Goal: Entertainment & Leisure: Browse casually

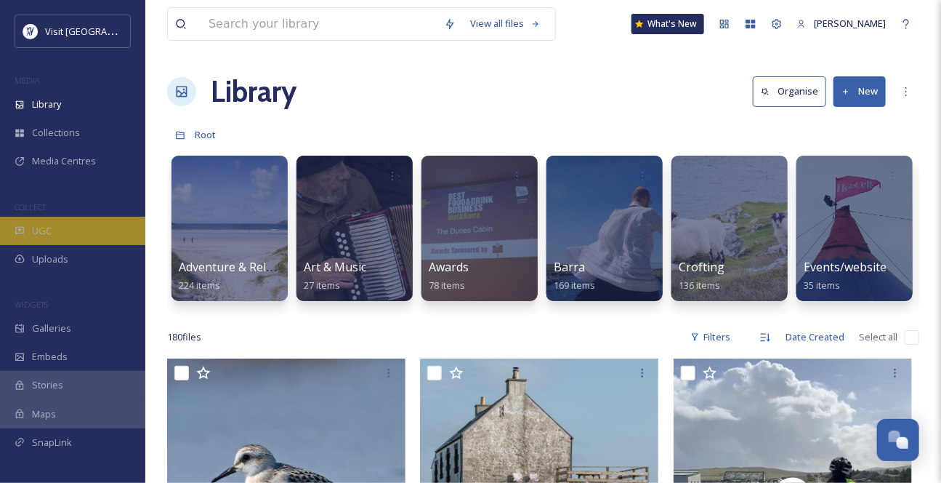
click at [89, 245] on div "UGC" at bounding box center [72, 231] width 145 height 28
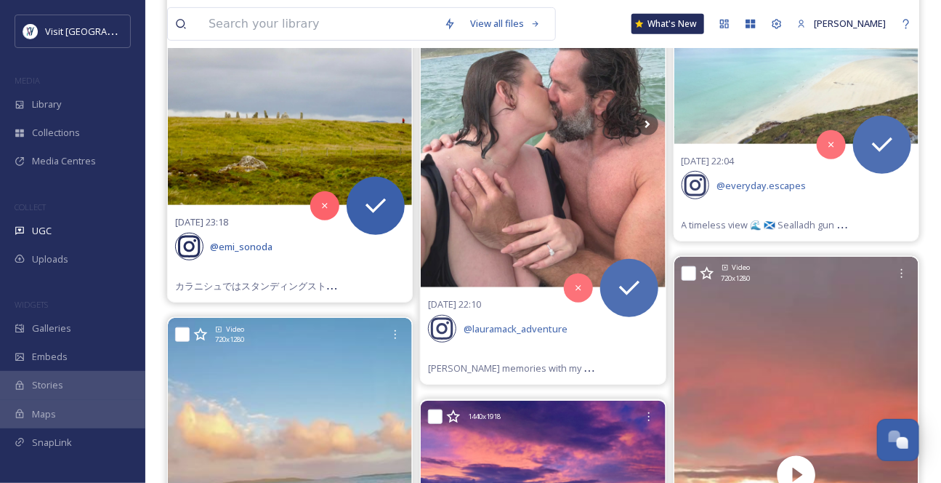
scroll to position [198, 0]
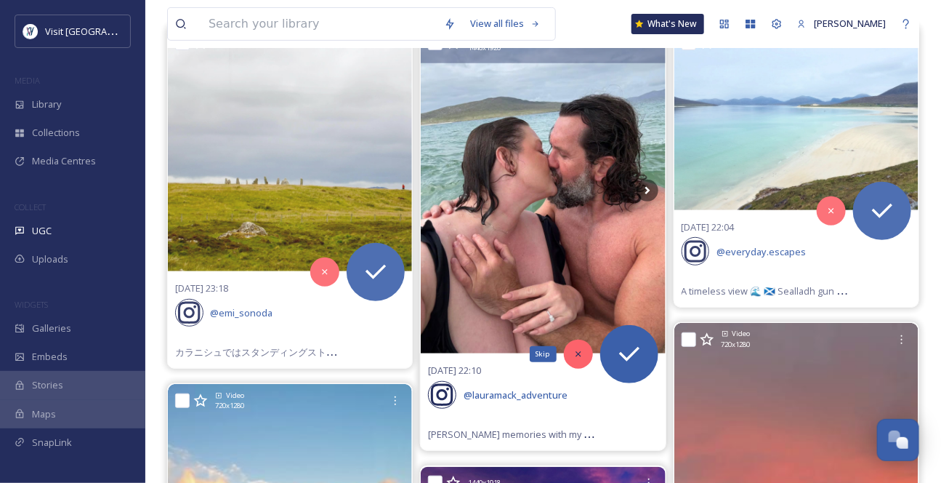
click at [583, 359] on icon at bounding box center [579, 354] width 10 height 10
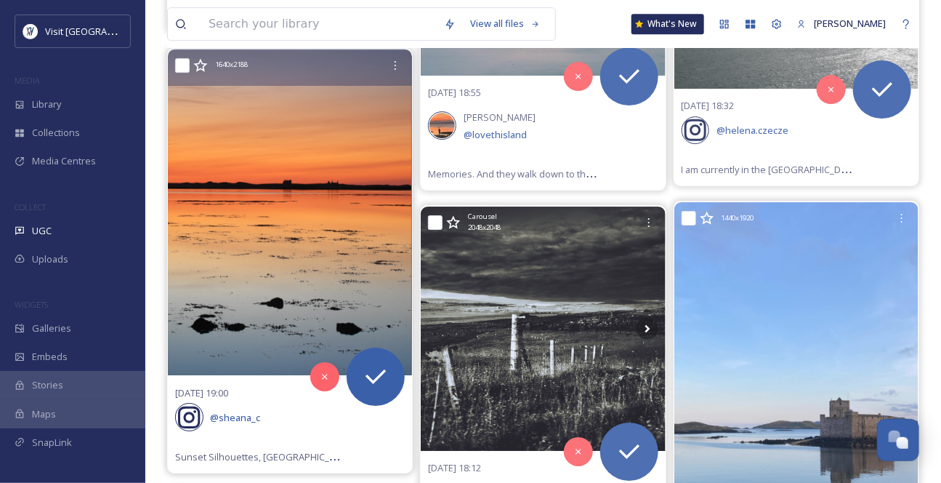
scroll to position [1718, 0]
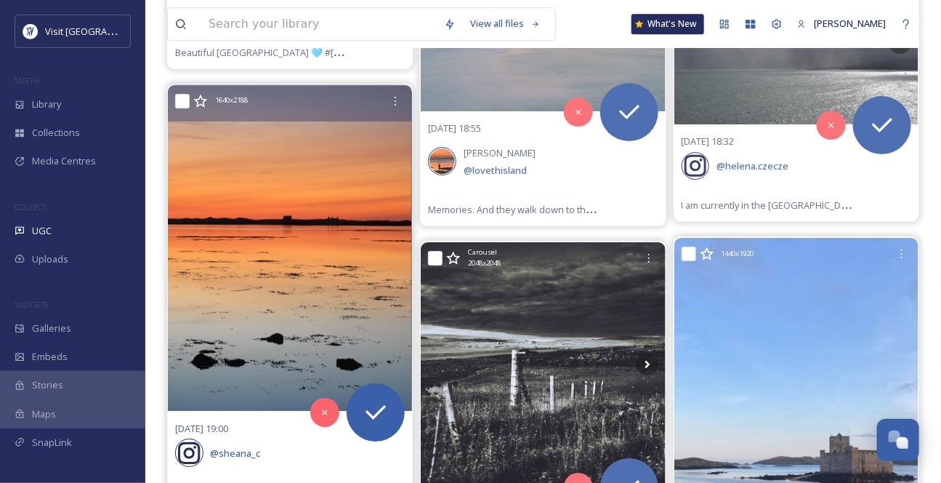
click at [201, 107] on icon at bounding box center [200, 100] width 14 height 13
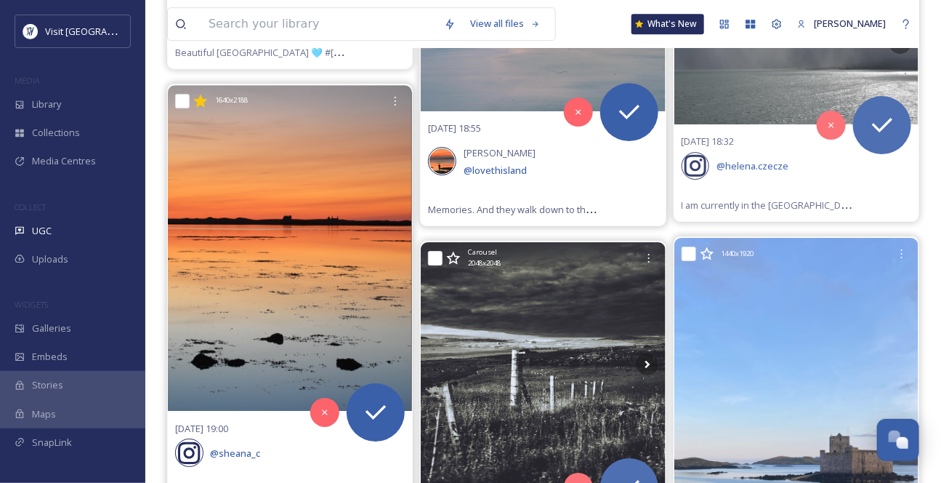
scroll to position [1652, 0]
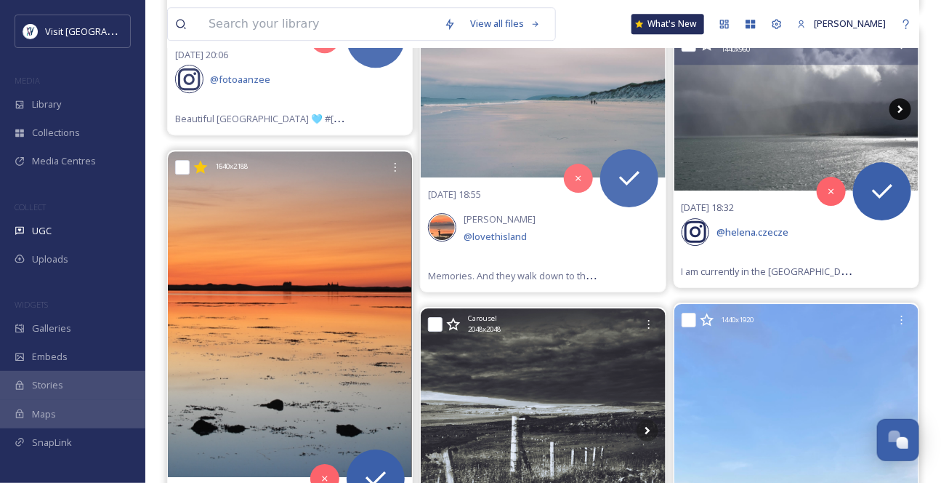
click at [904, 120] on icon at bounding box center [901, 109] width 22 height 22
click at [906, 120] on icon at bounding box center [901, 109] width 22 height 22
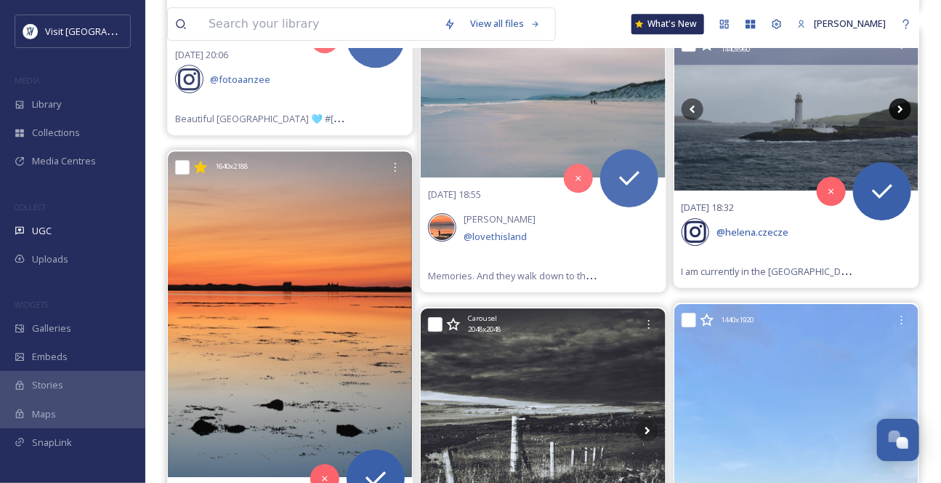
click at [902, 113] on icon at bounding box center [900, 109] width 5 height 8
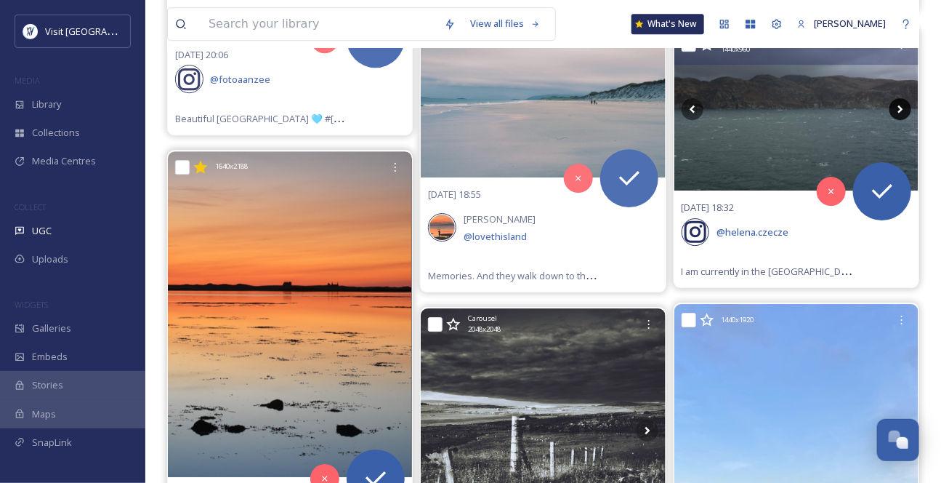
click at [902, 113] on icon at bounding box center [900, 109] width 5 height 8
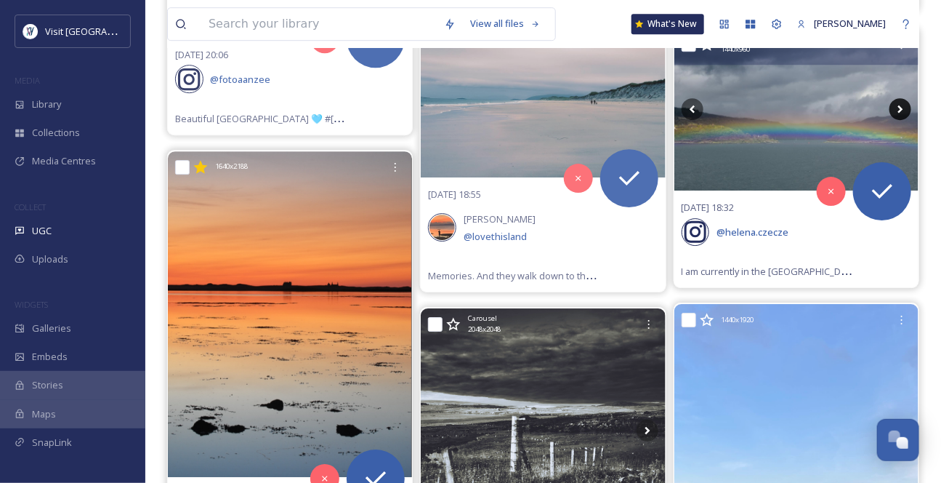
click at [902, 113] on icon at bounding box center [900, 109] width 5 height 8
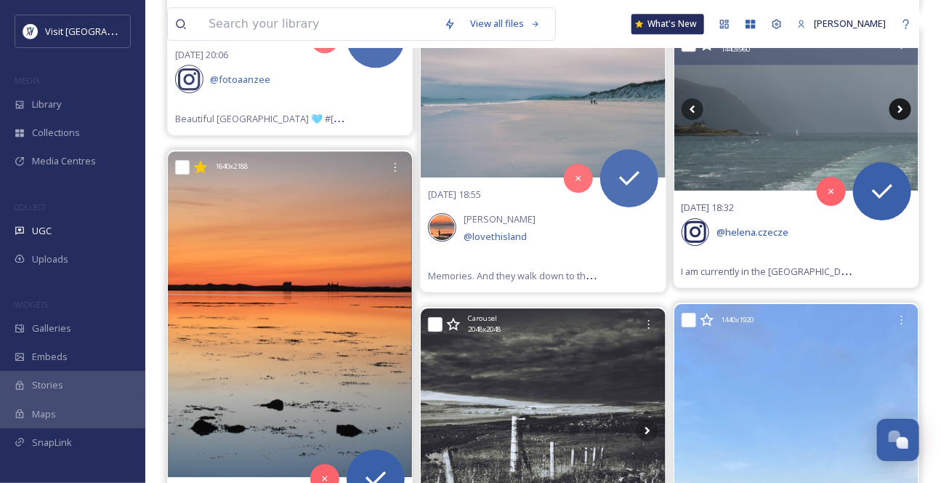
click at [902, 113] on icon at bounding box center [900, 109] width 5 height 8
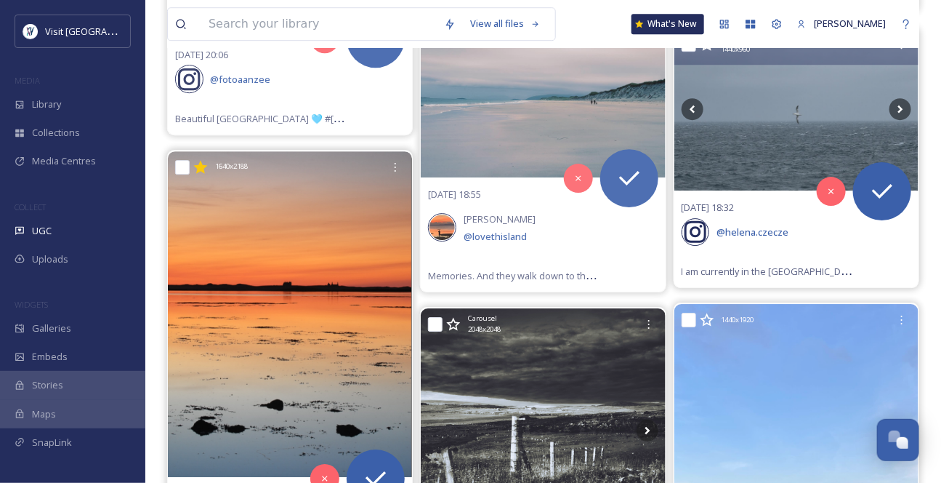
click at [711, 50] on icon at bounding box center [707, 43] width 14 height 13
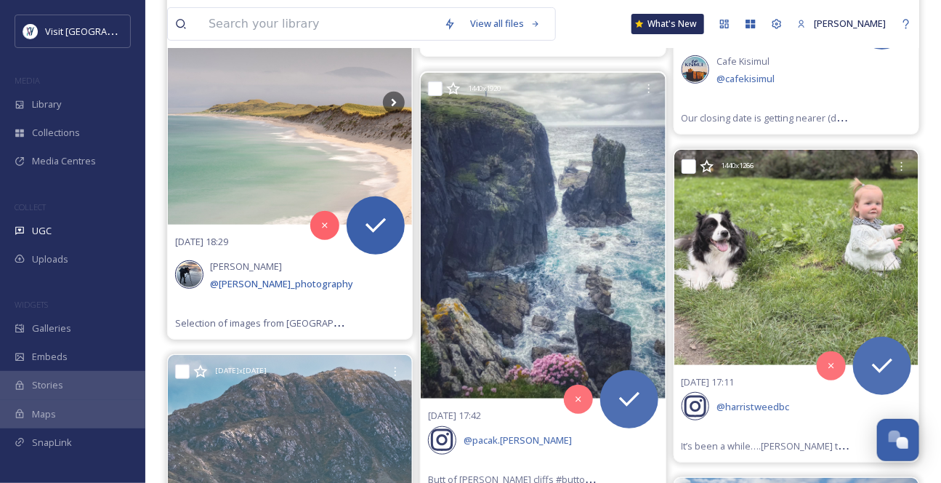
scroll to position [2246, 0]
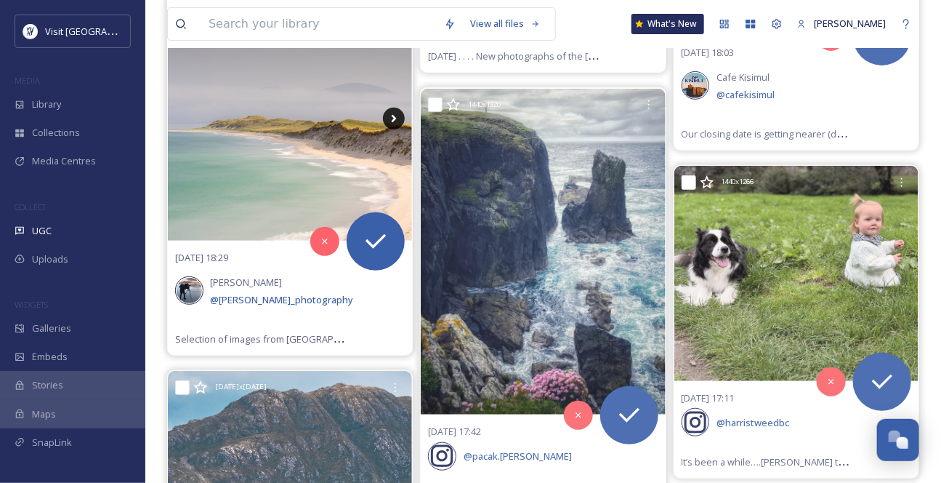
click at [394, 129] on icon at bounding box center [394, 119] width 22 height 22
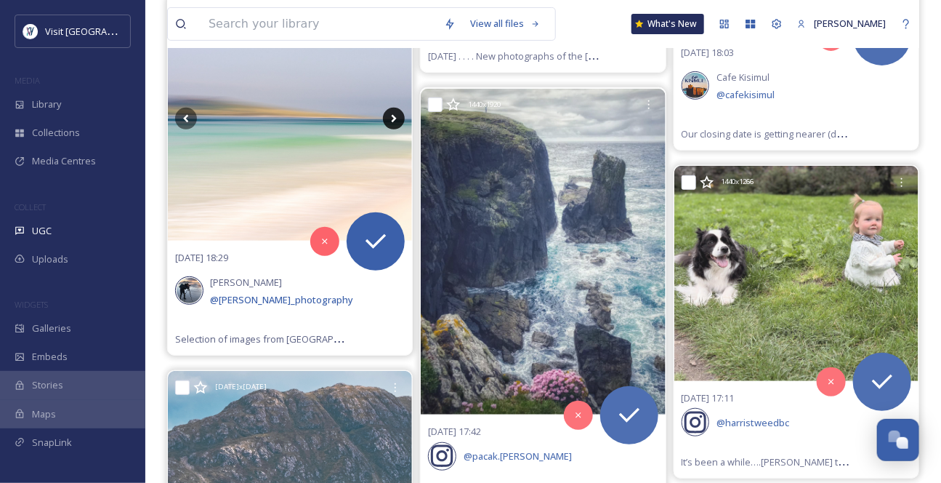
click at [393, 122] on icon at bounding box center [394, 118] width 5 height 8
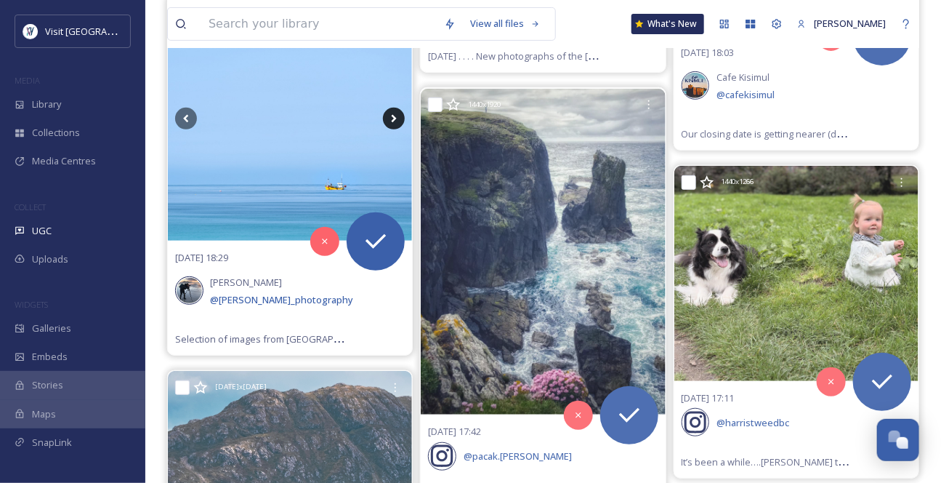
click at [393, 122] on icon at bounding box center [394, 118] width 5 height 8
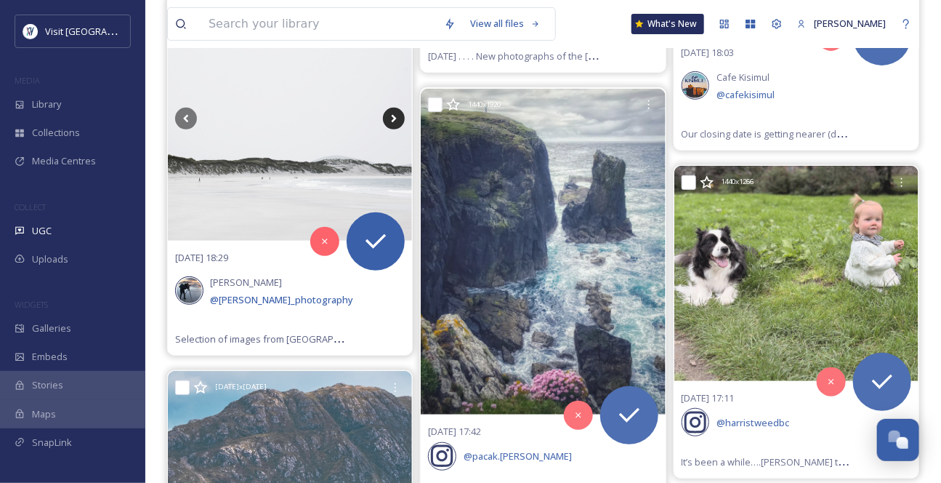
click at [393, 122] on icon at bounding box center [394, 118] width 5 height 8
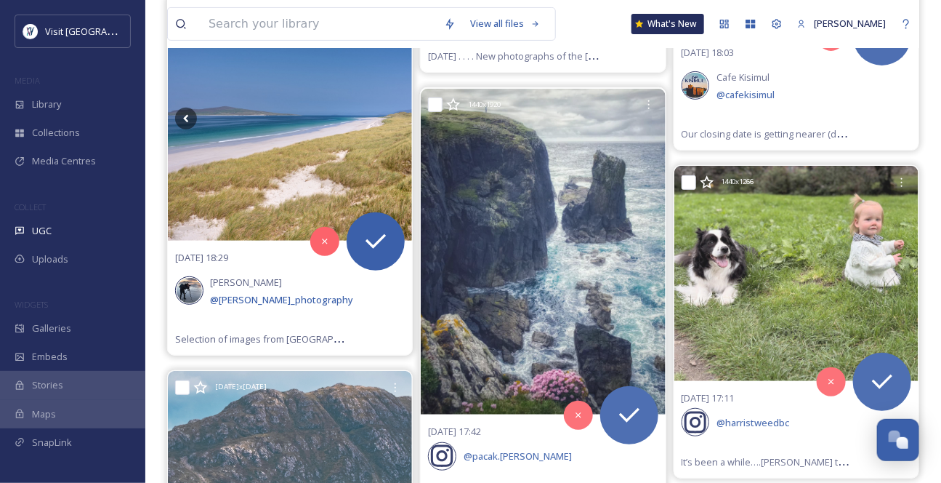
click at [393, 122] on icon at bounding box center [394, 118] width 5 height 8
click at [201, 20] on icon at bounding box center [200, 12] width 15 height 15
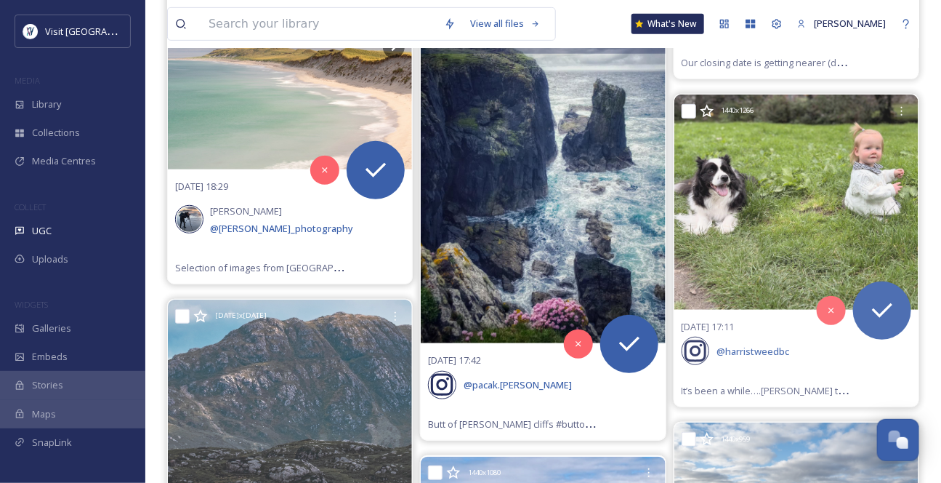
scroll to position [2312, 0]
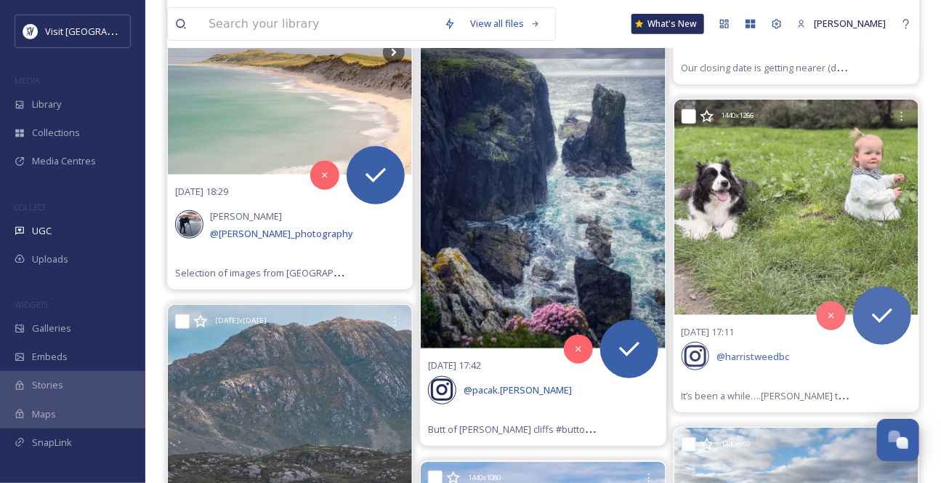
click at [545, 249] on img at bounding box center [543, 186] width 244 height 326
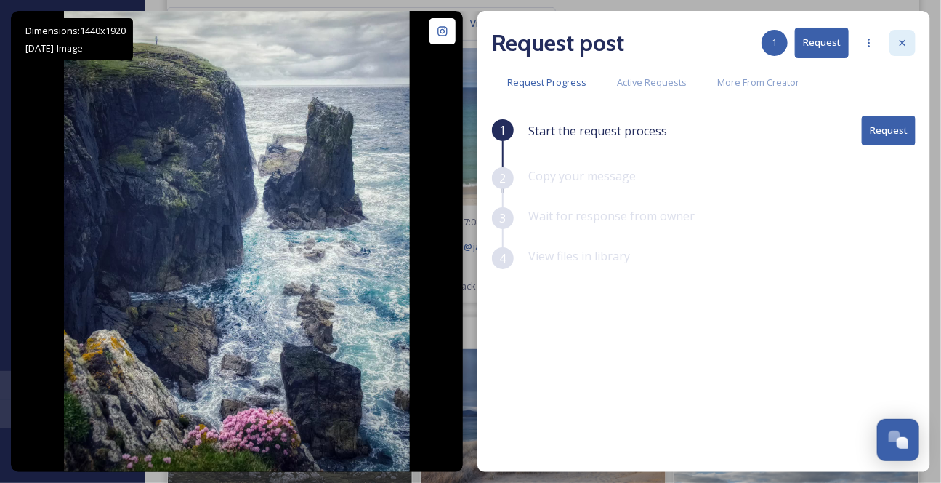
click at [901, 42] on icon at bounding box center [903, 43] width 12 height 12
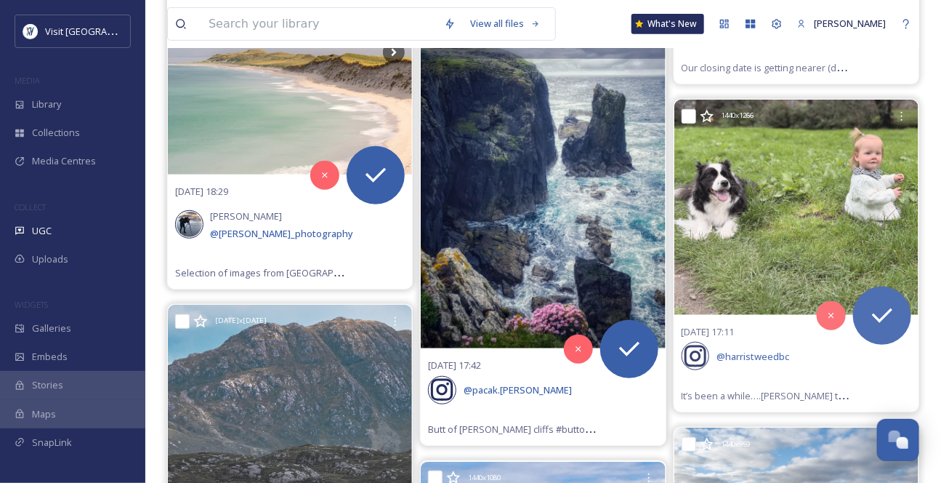
click at [454, 46] on icon at bounding box center [453, 38] width 15 height 15
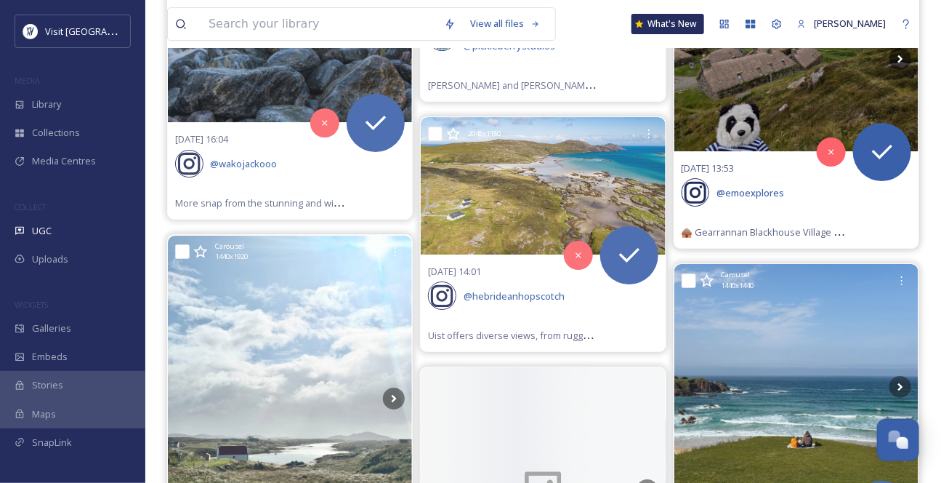
scroll to position [3965, 0]
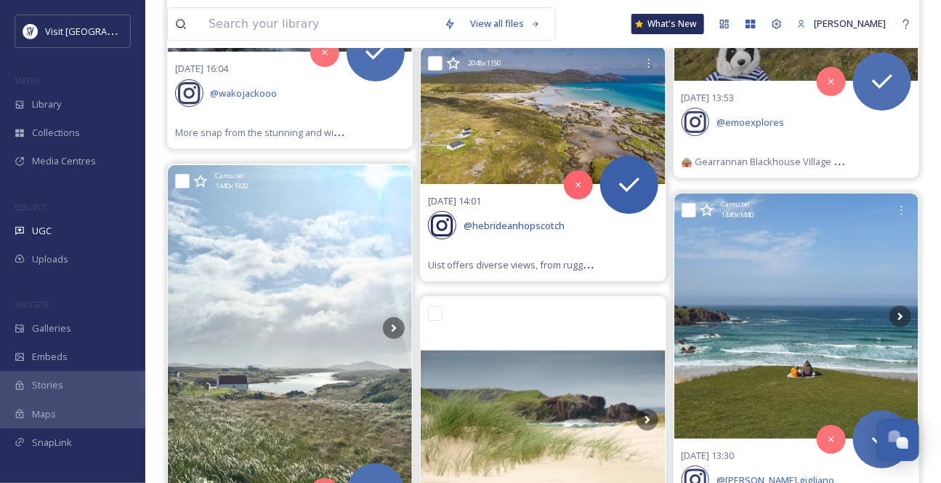
click at [568, 184] on img at bounding box center [543, 115] width 244 height 137
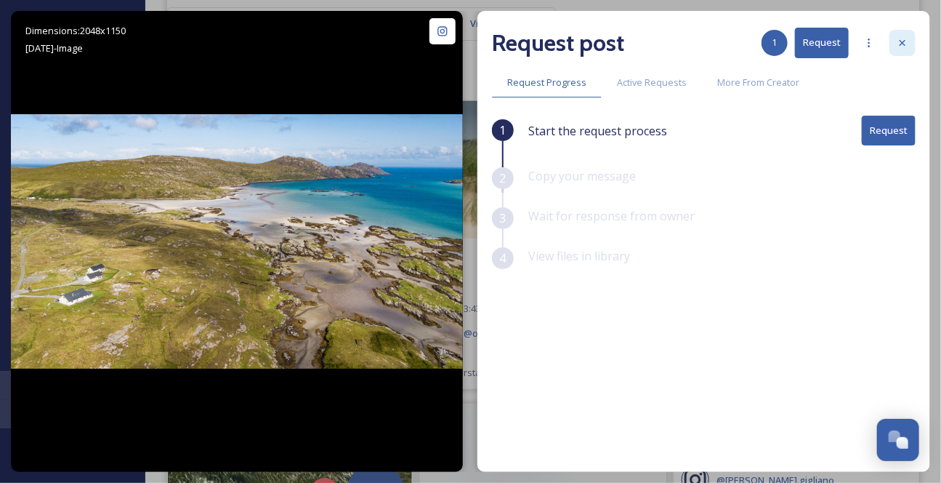
click at [904, 49] on icon at bounding box center [903, 43] width 12 height 12
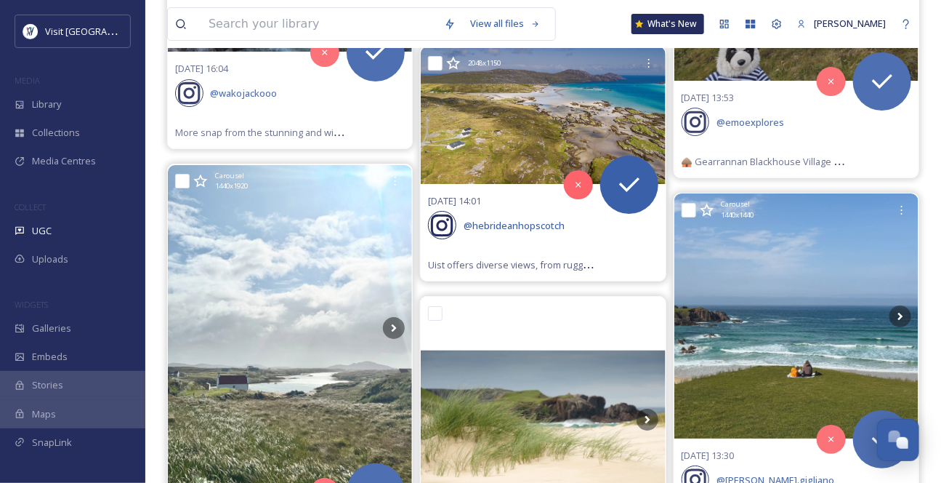
click at [456, 71] on icon at bounding box center [453, 63] width 15 height 15
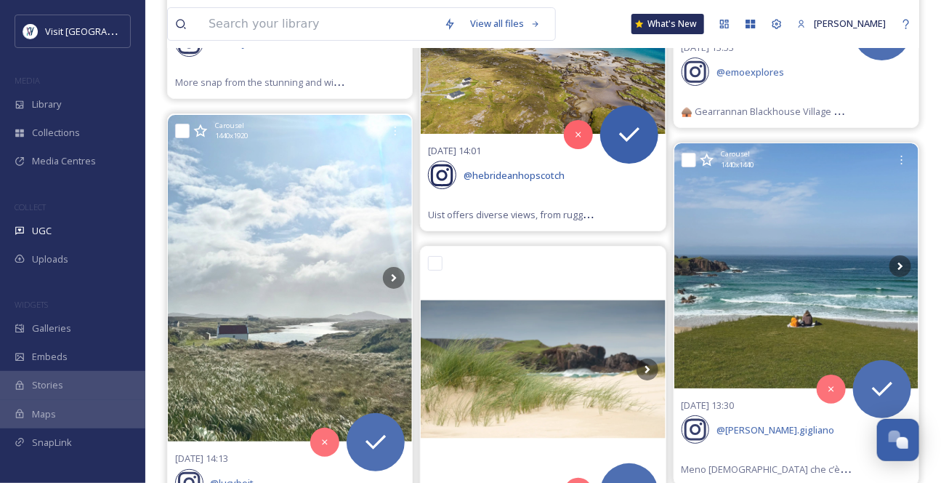
scroll to position [4031, 0]
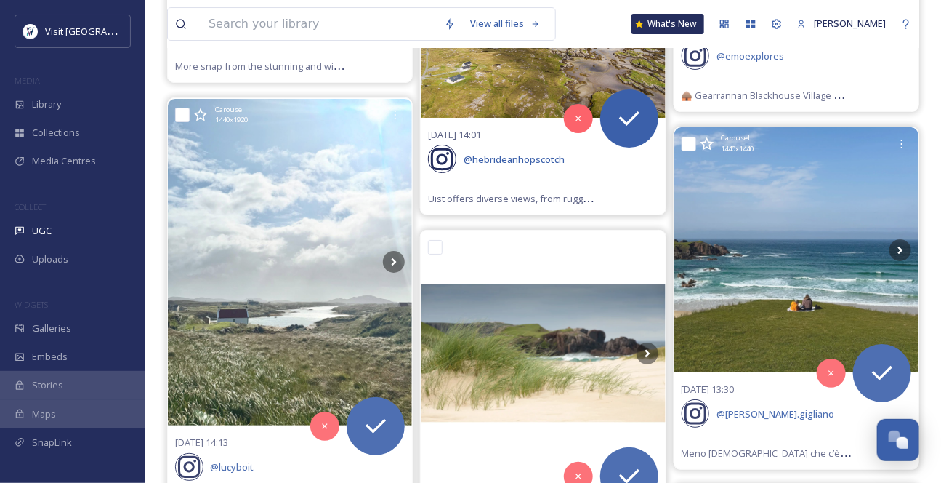
click at [529, 118] on img at bounding box center [543, 48] width 244 height 137
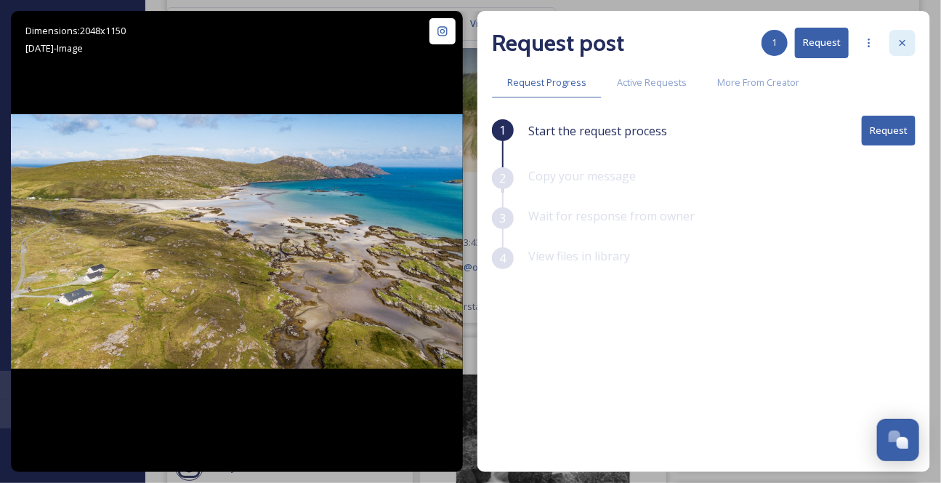
click at [909, 43] on icon at bounding box center [903, 43] width 12 height 12
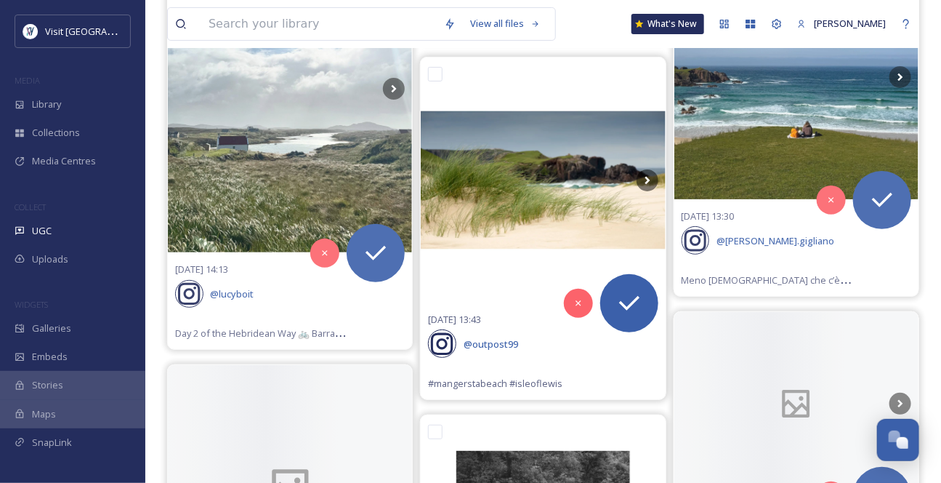
scroll to position [4229, 0]
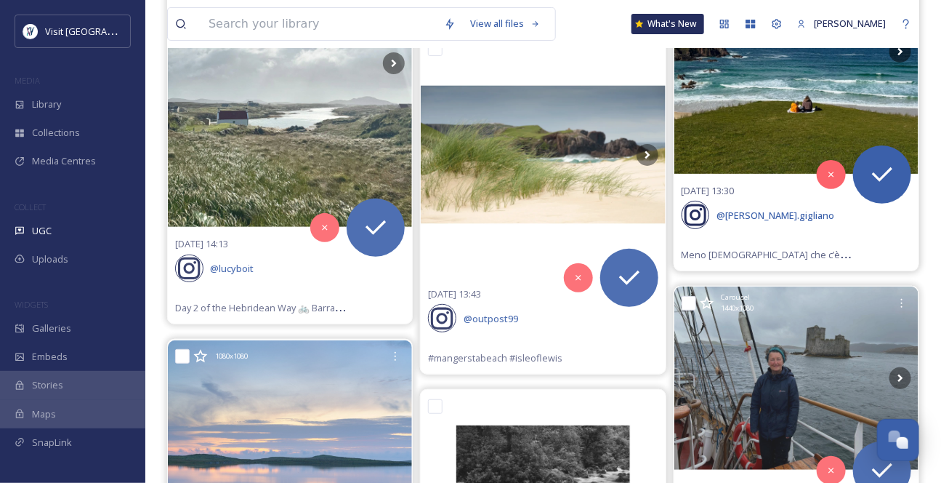
click at [793, 173] on img at bounding box center [797, 51] width 244 height 244
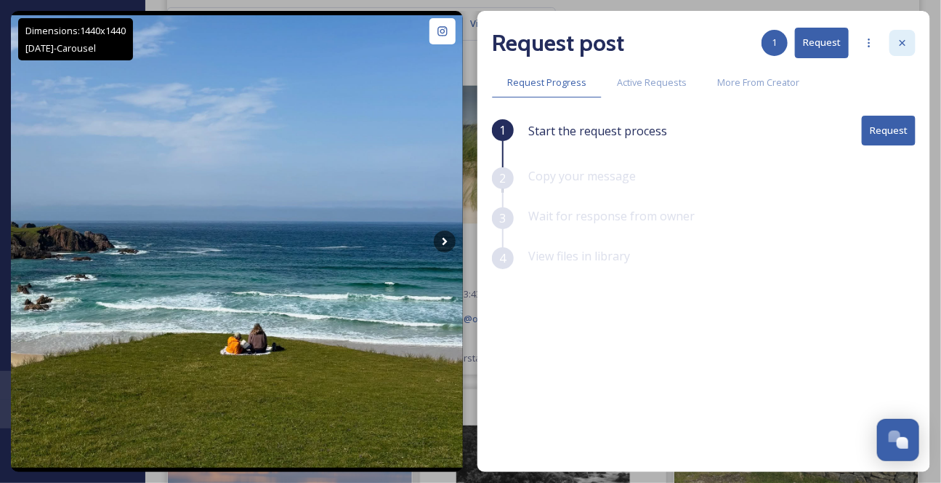
click at [903, 49] on icon at bounding box center [903, 43] width 12 height 12
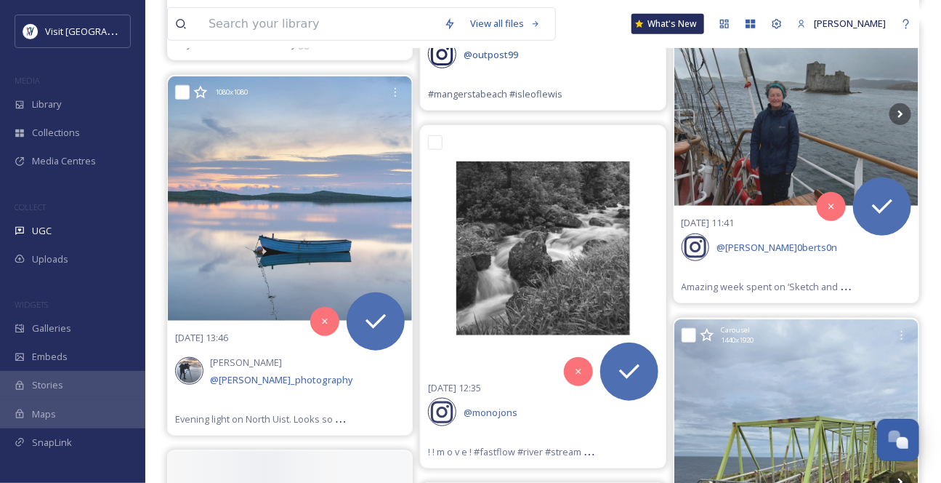
scroll to position [4625, 0]
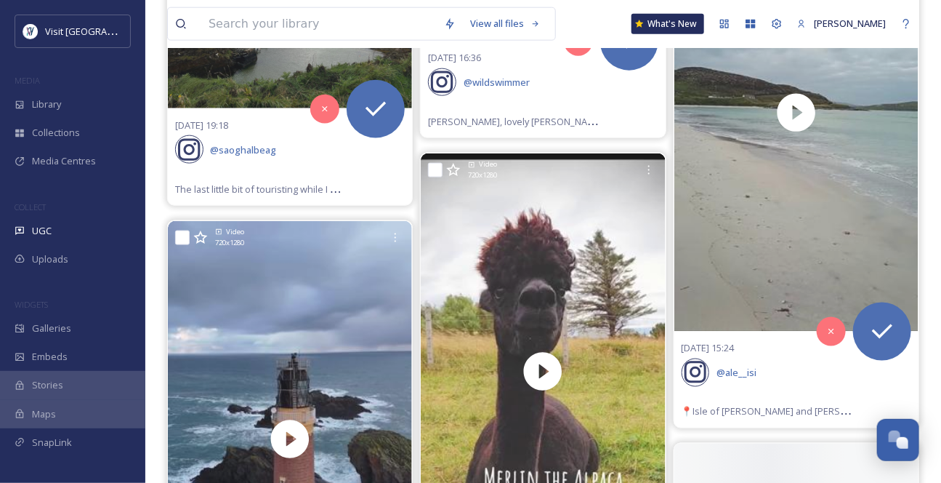
scroll to position [6872, 0]
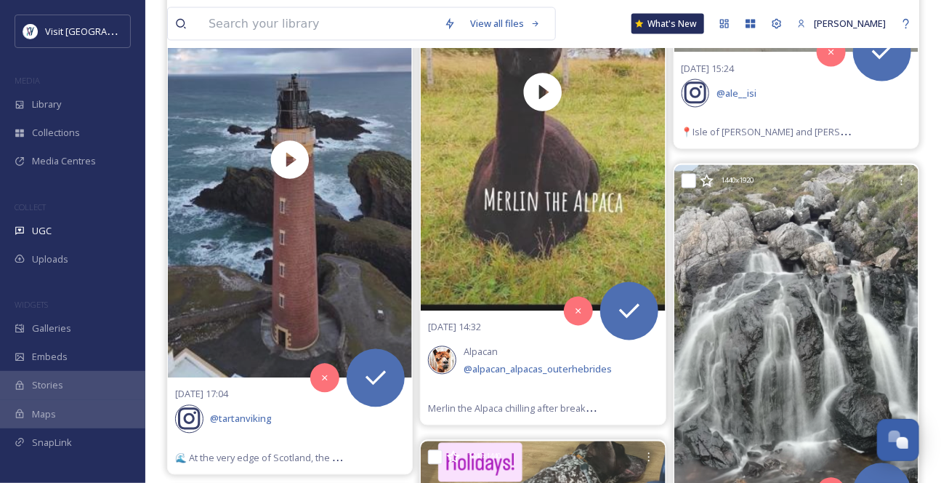
scroll to position [7137, 0]
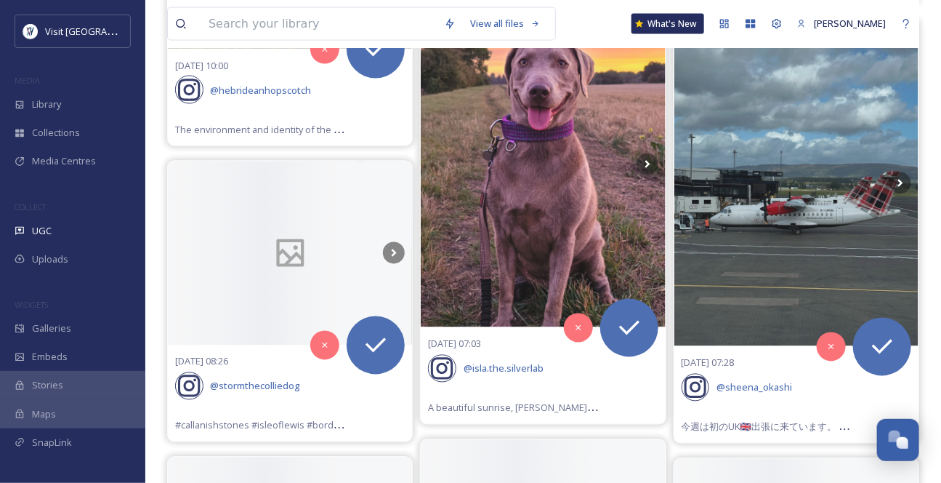
scroll to position [9185, 0]
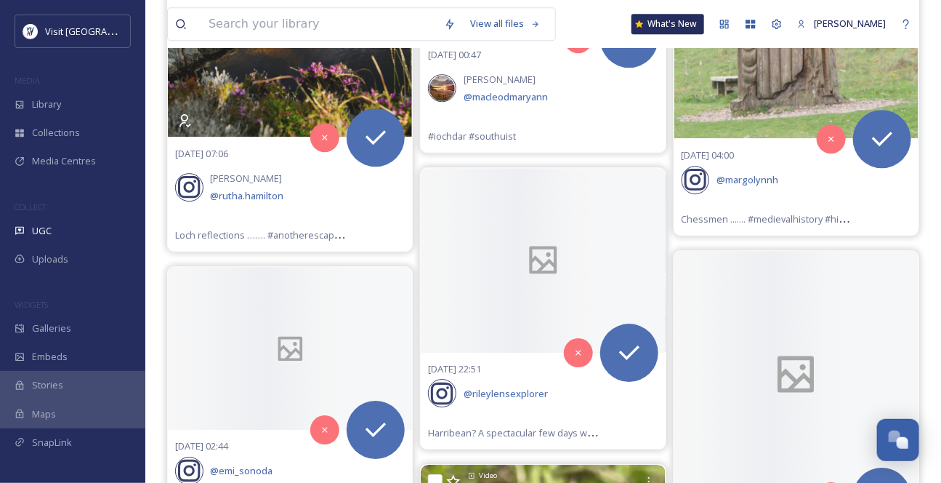
scroll to position [9846, 0]
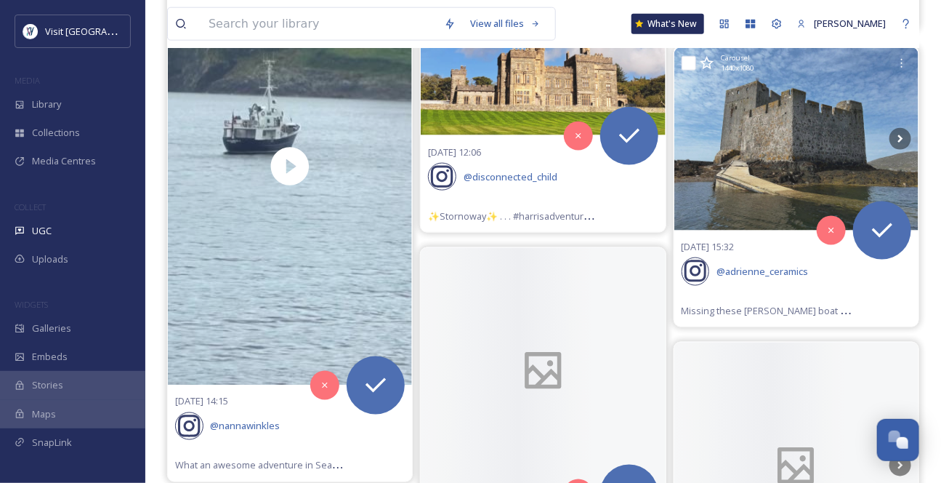
scroll to position [13018, 0]
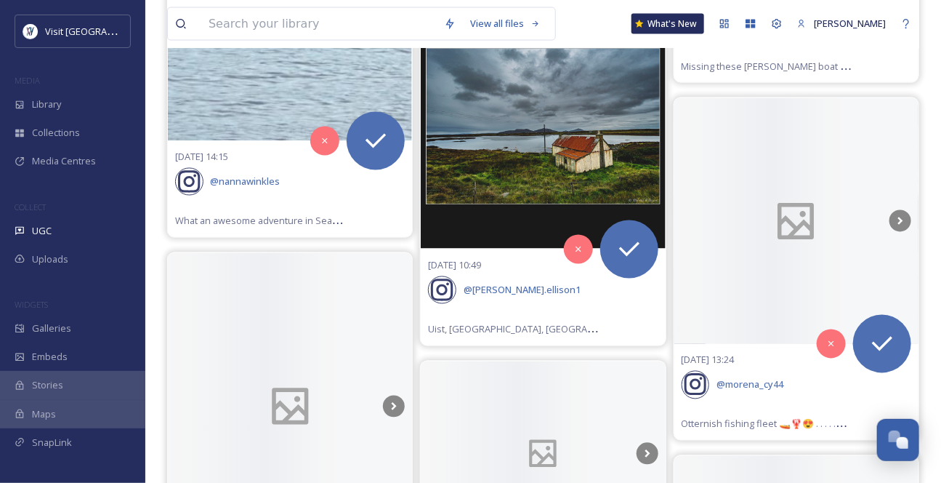
scroll to position [13348, 0]
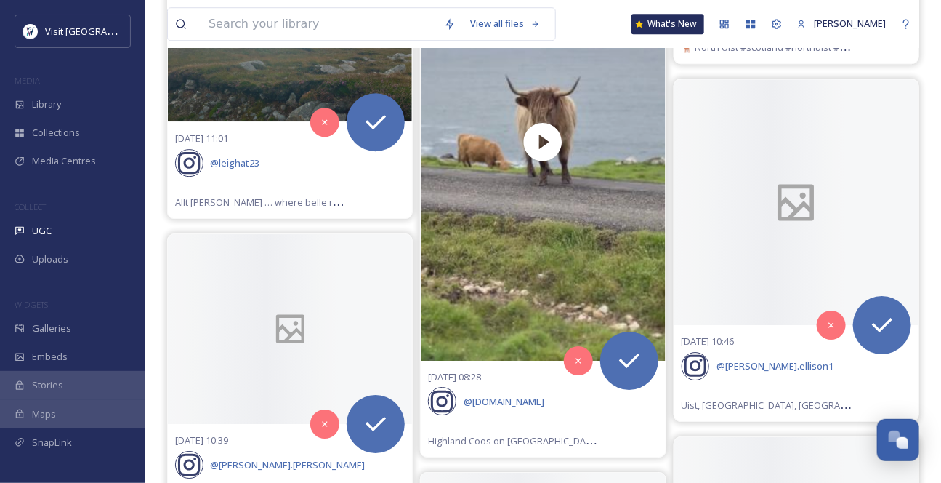
scroll to position [14075, 0]
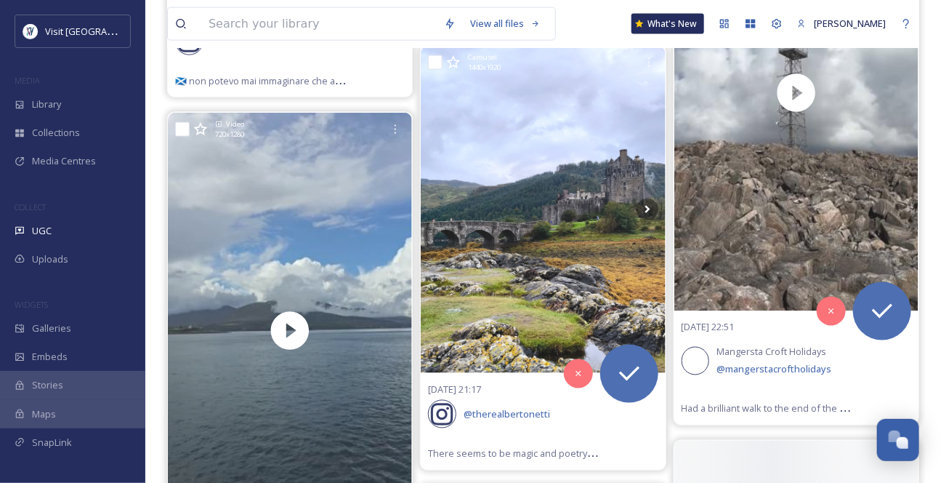
scroll to position [15265, 0]
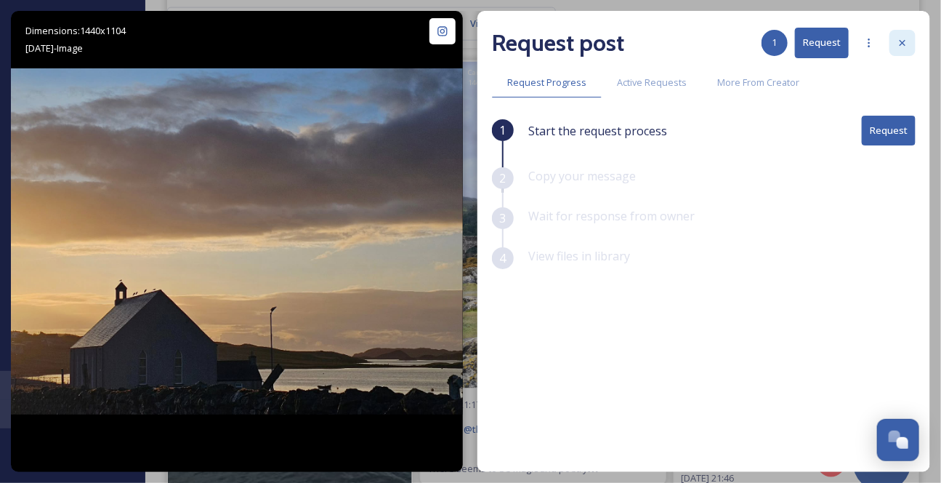
click at [909, 43] on icon at bounding box center [903, 43] width 12 height 12
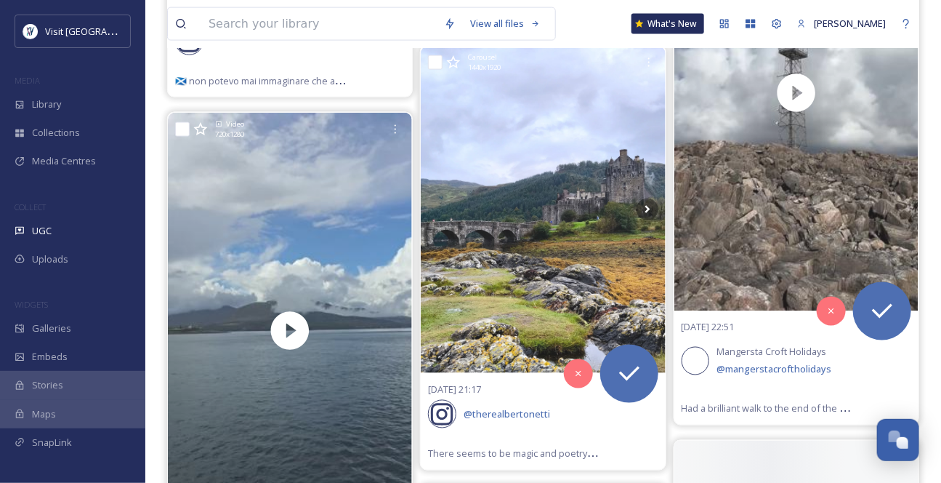
scroll to position [15265, 0]
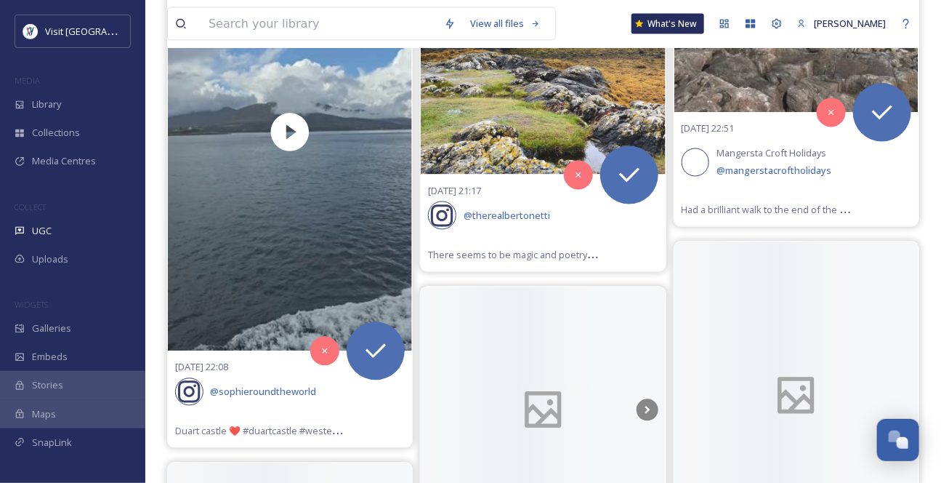
scroll to position [15463, 0]
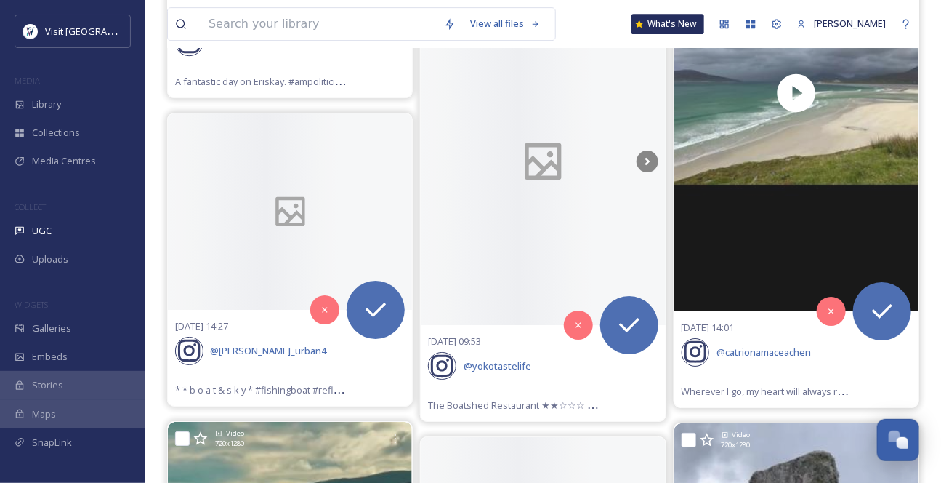
scroll to position [18371, 0]
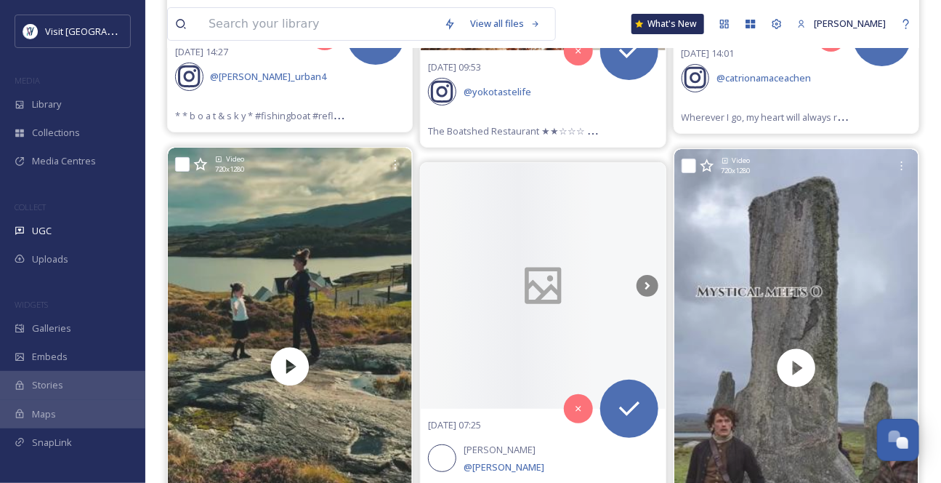
scroll to position [18569, 0]
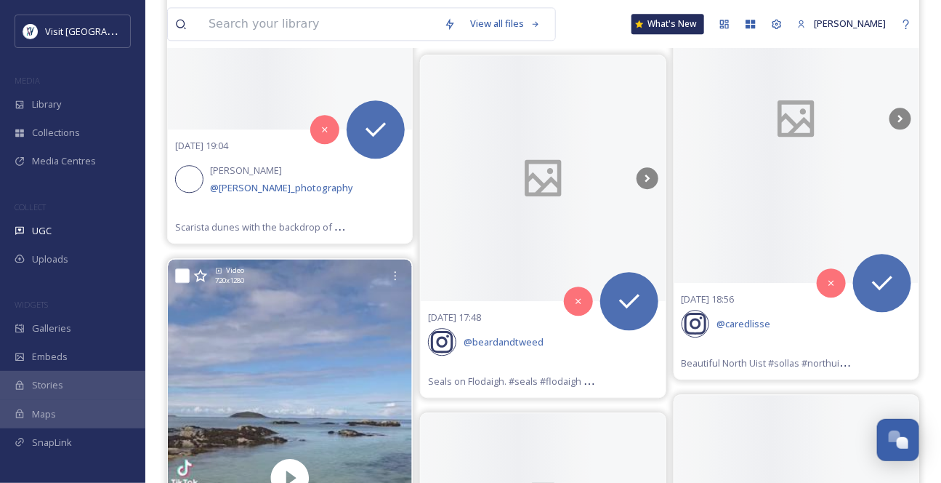
scroll to position [22071, 0]
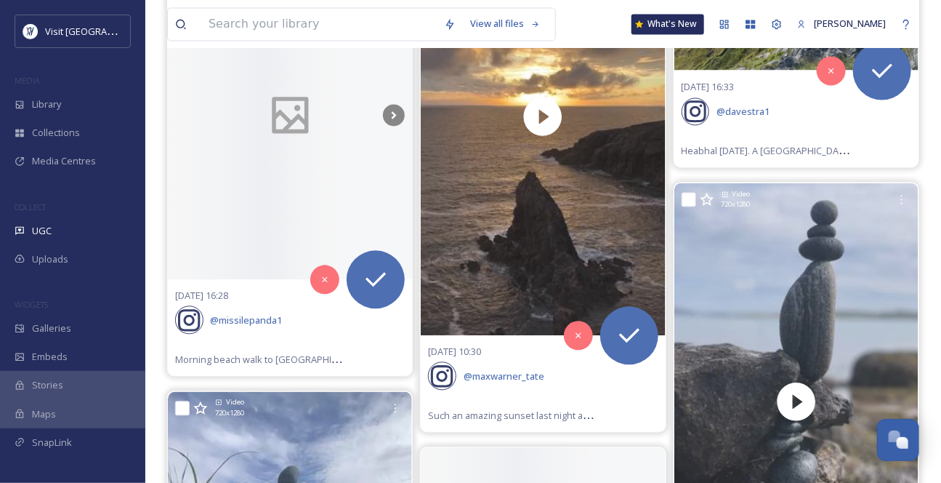
scroll to position [23922, 0]
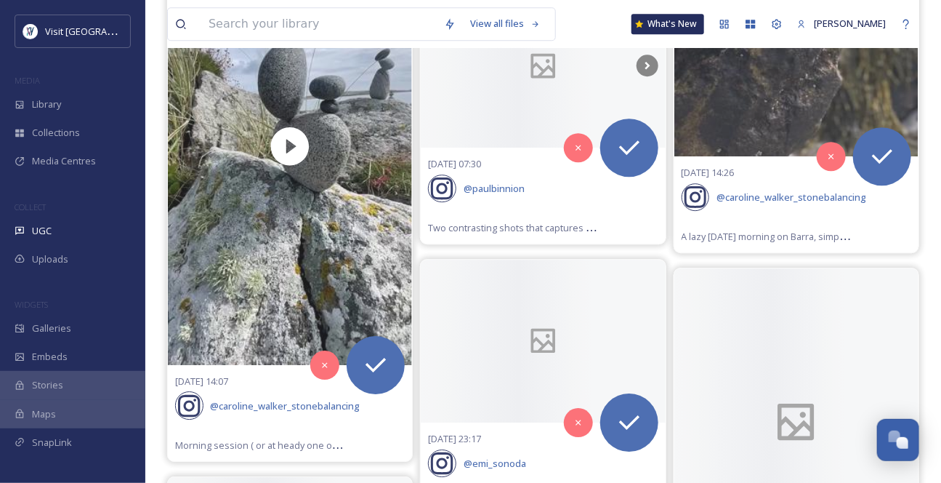
scroll to position [24252, 0]
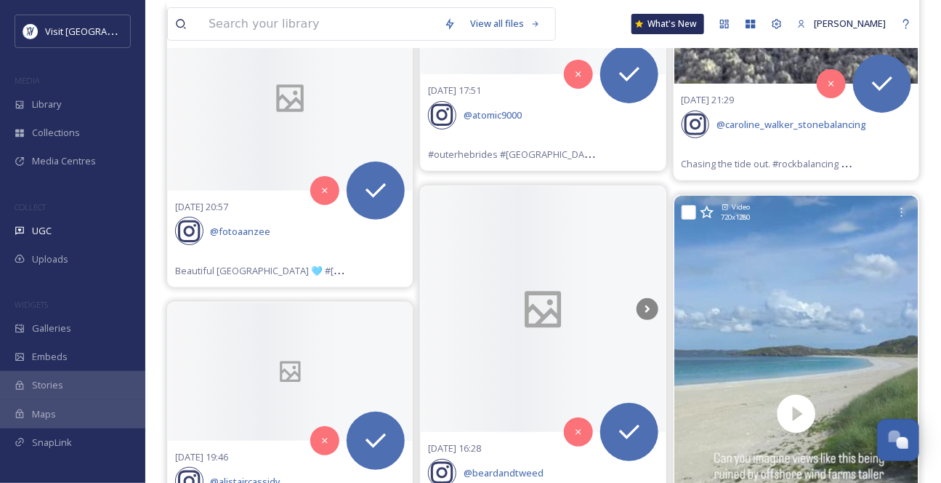
scroll to position [26961, 0]
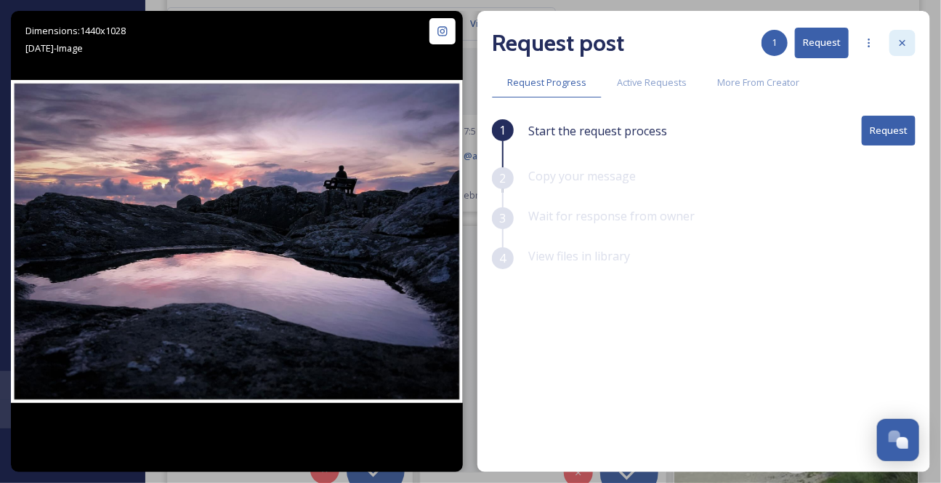
click at [906, 44] on icon at bounding box center [903, 43] width 6 height 6
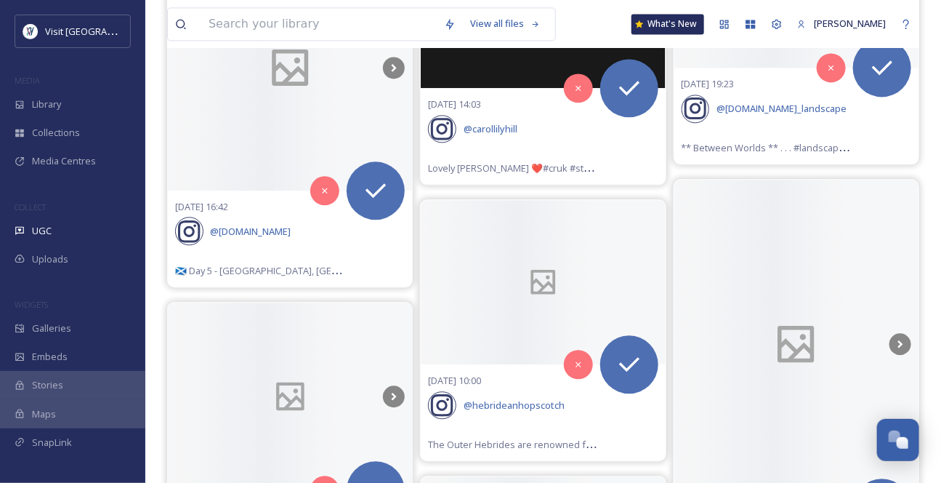
scroll to position [28151, 0]
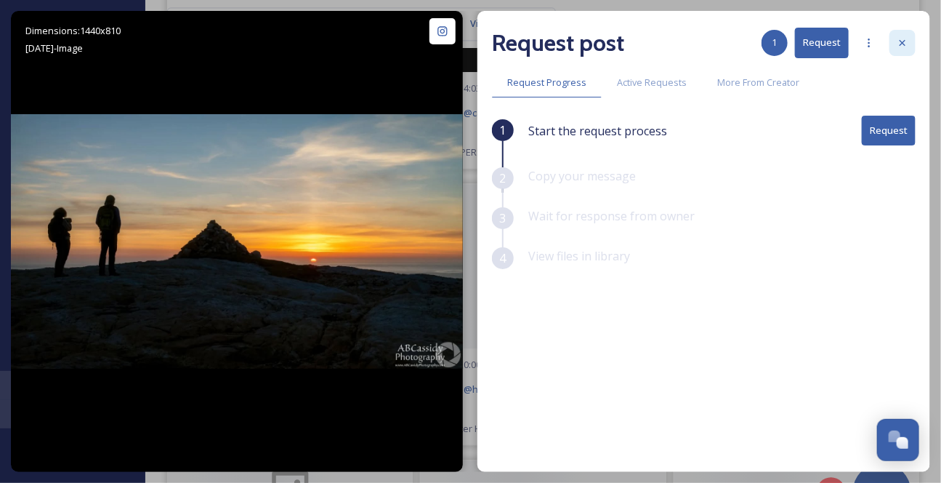
click at [904, 47] on icon at bounding box center [903, 43] width 12 height 12
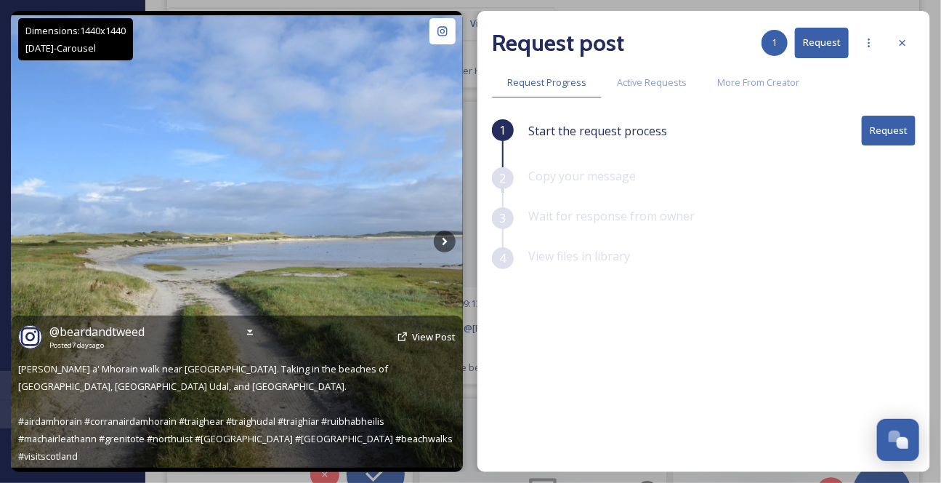
click at [431, 246] on img at bounding box center [237, 241] width 452 height 452
click at [436, 250] on icon at bounding box center [445, 241] width 22 height 22
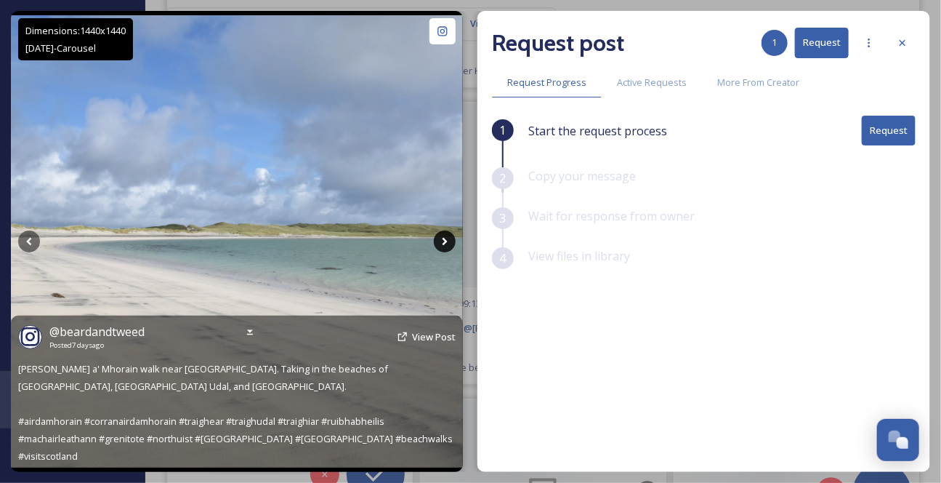
click at [447, 245] on icon at bounding box center [445, 241] width 22 height 22
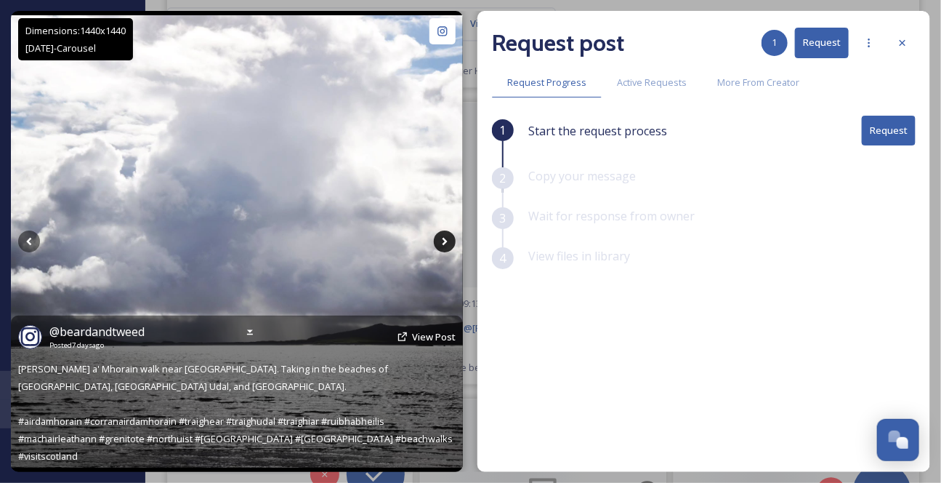
click at [447, 245] on icon at bounding box center [445, 241] width 22 height 22
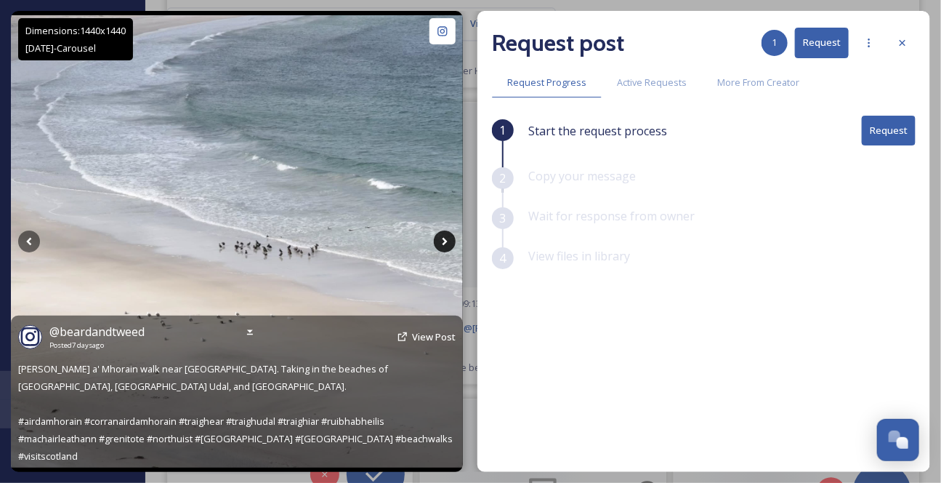
click at [447, 240] on icon at bounding box center [445, 241] width 22 height 22
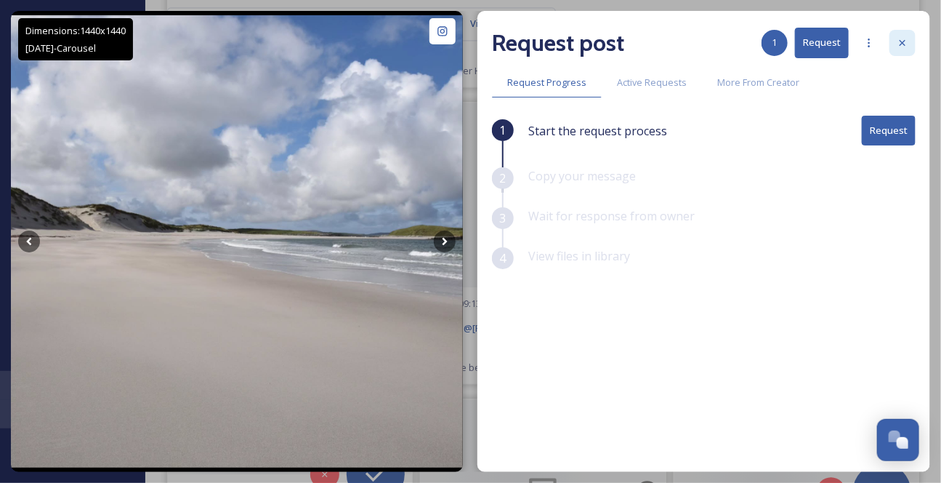
click at [903, 44] on icon at bounding box center [903, 43] width 12 height 12
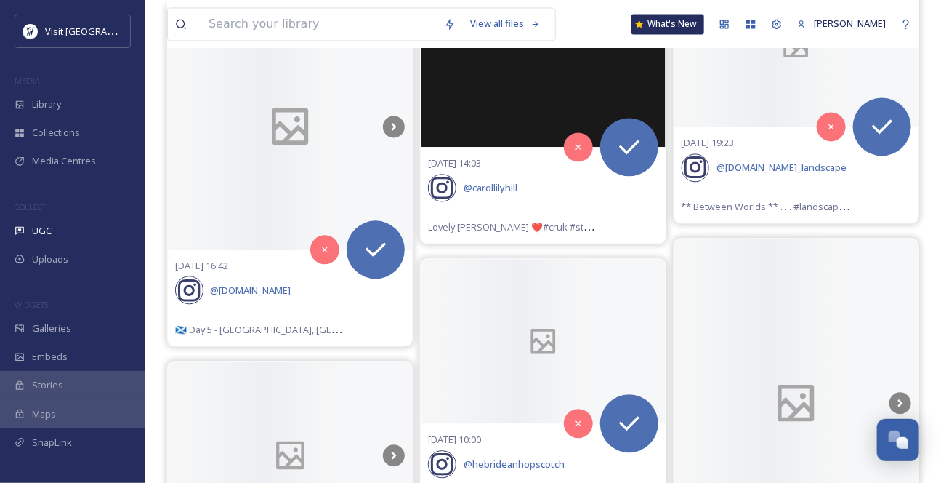
scroll to position [28019, 0]
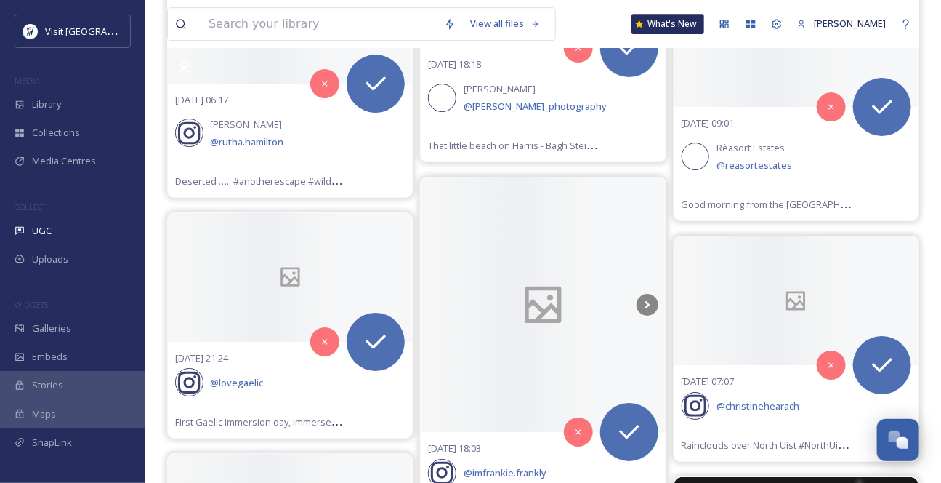
scroll to position [30794, 0]
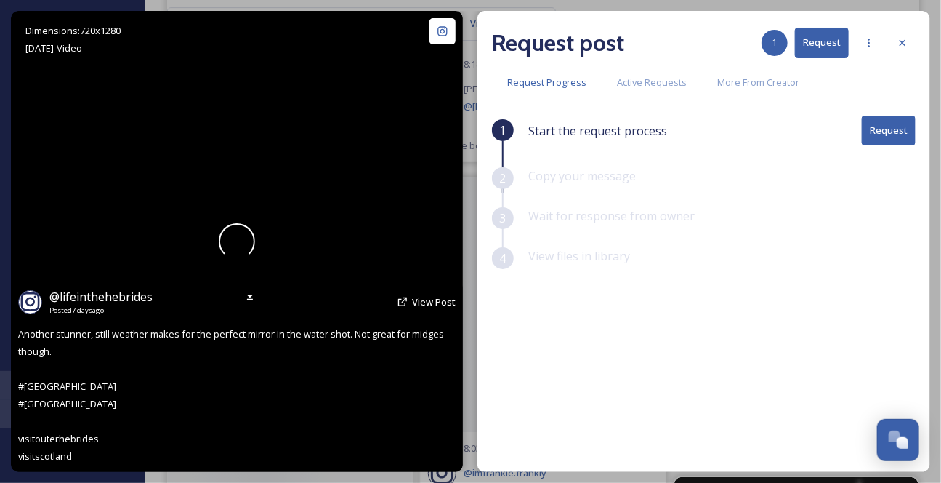
scroll to position [30233, 0]
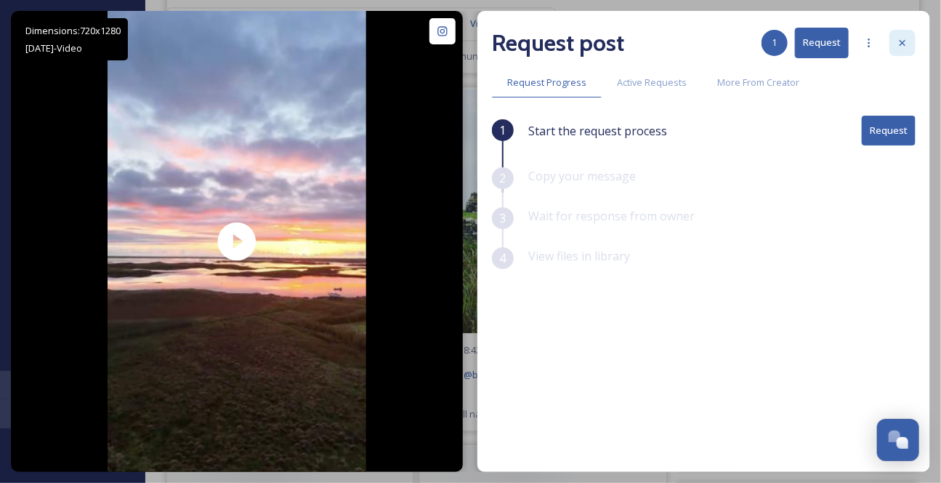
click at [905, 44] on icon at bounding box center [903, 43] width 6 height 6
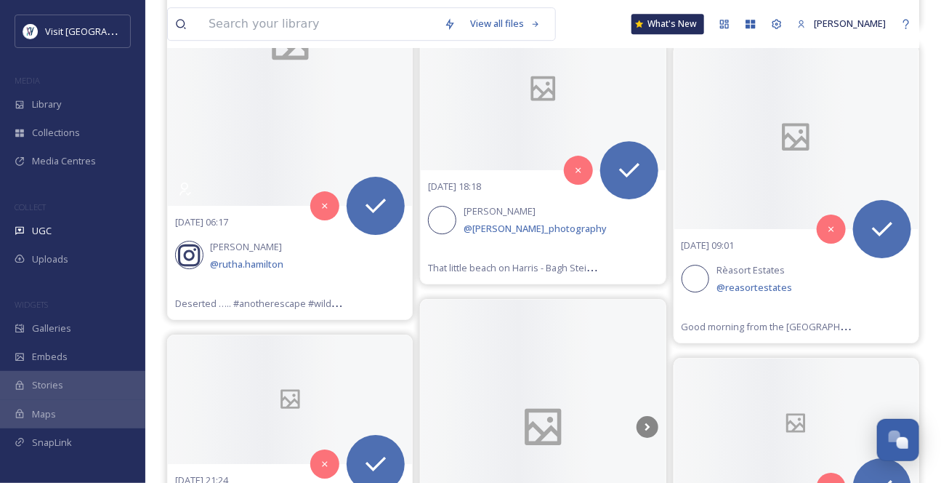
scroll to position [30662, 0]
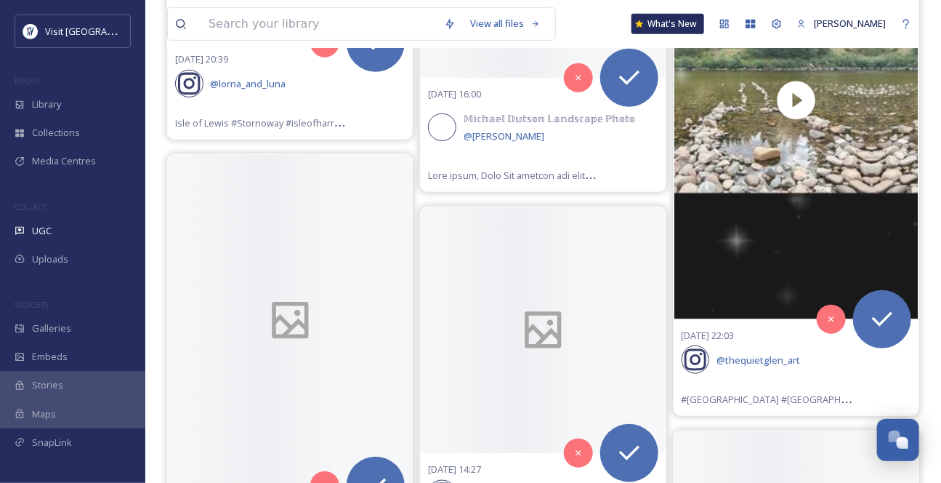
scroll to position [31257, 0]
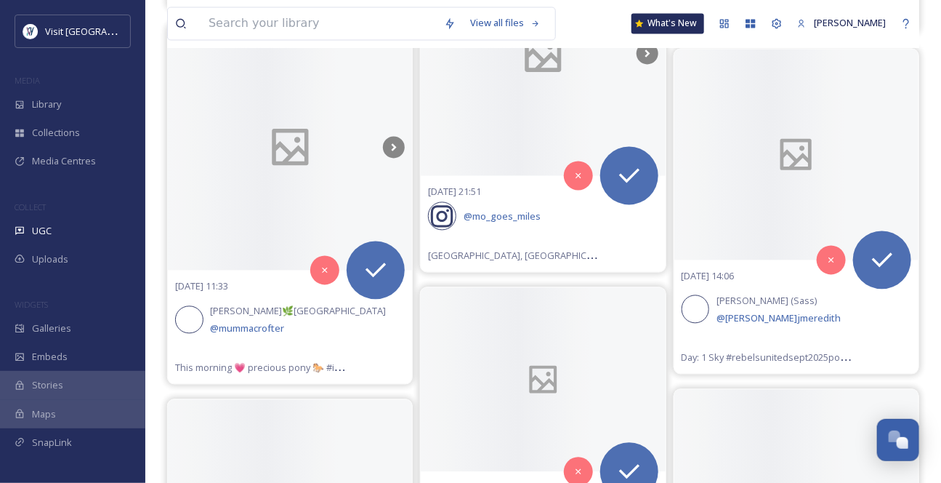
scroll to position [34099, 0]
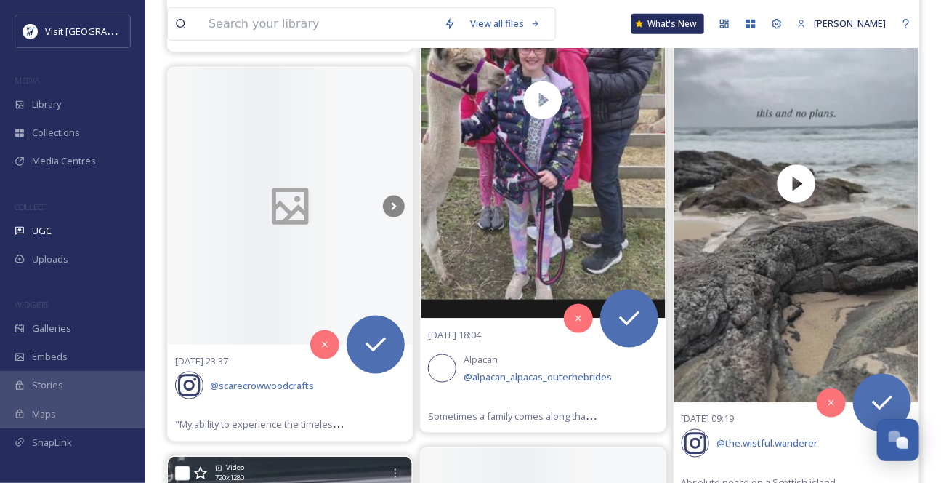
scroll to position [35883, 0]
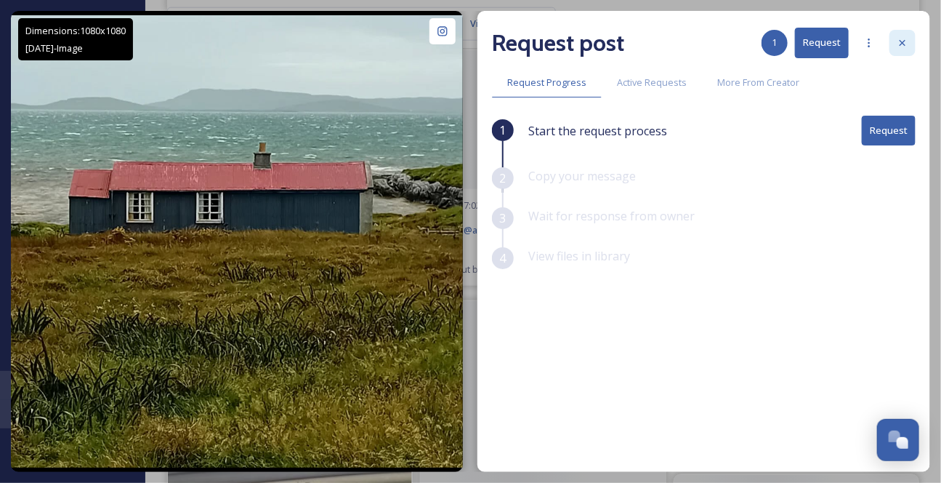
click at [898, 47] on icon at bounding box center [903, 43] width 12 height 12
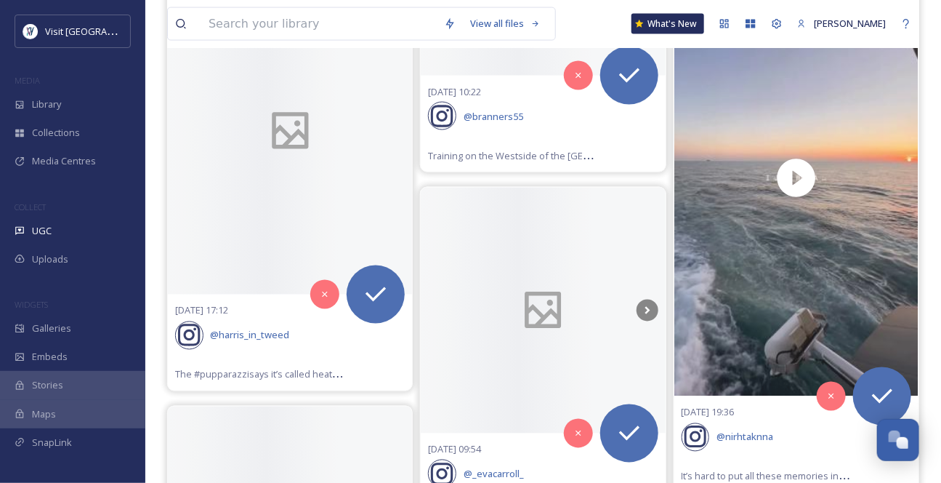
scroll to position [38129, 0]
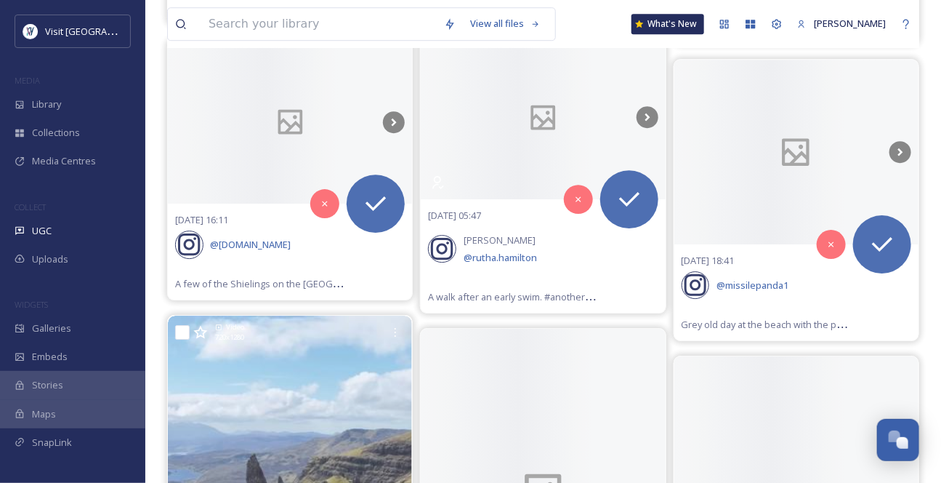
scroll to position [38989, 0]
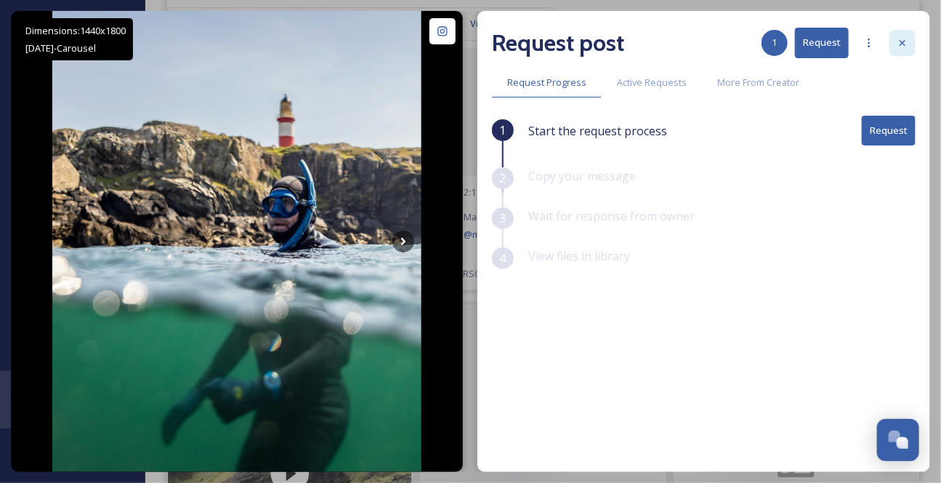
click at [908, 45] on icon at bounding box center [903, 43] width 12 height 12
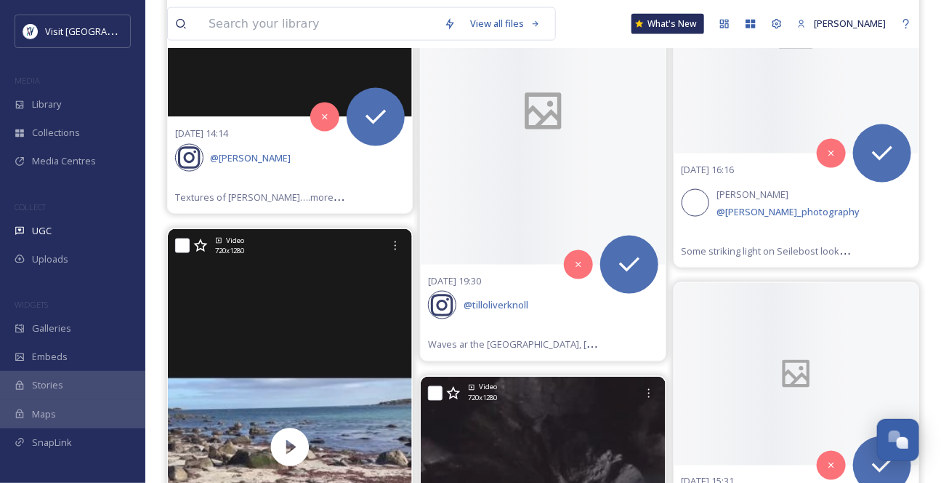
scroll to position [40178, 0]
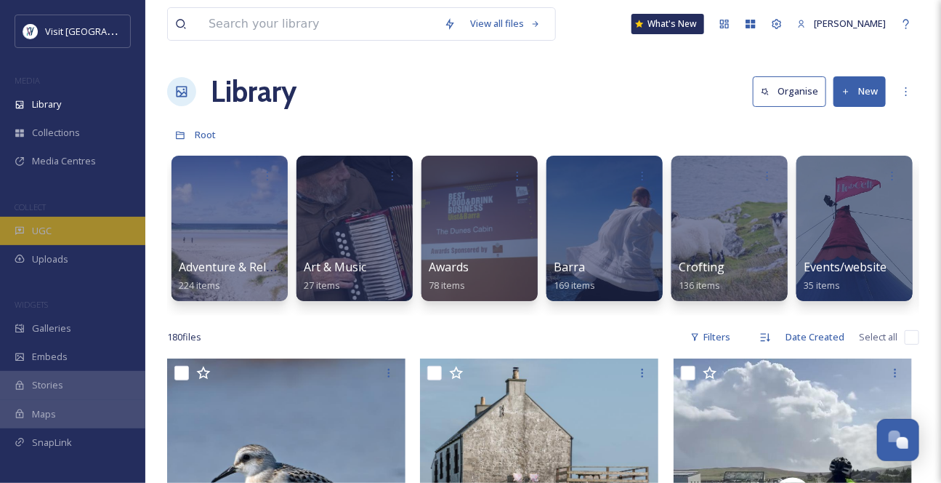
click at [87, 245] on div "UGC" at bounding box center [72, 231] width 145 height 28
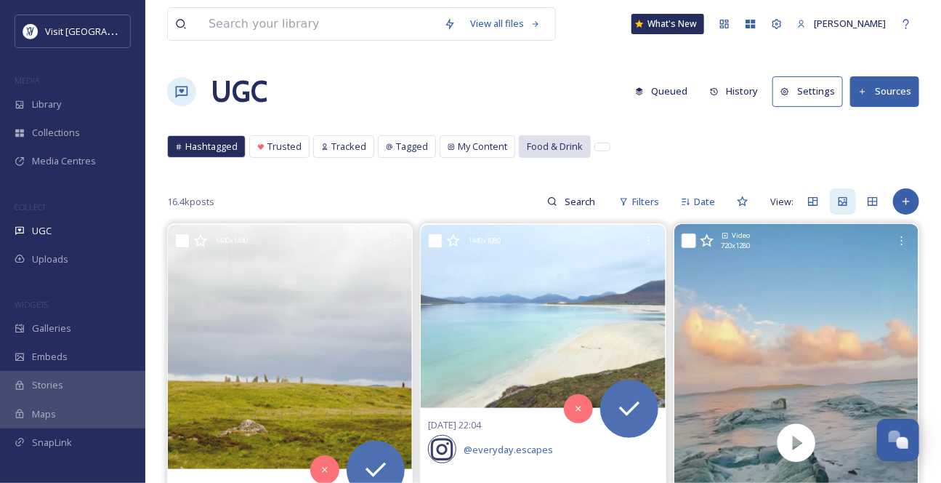
click at [583, 153] on span "Food & Drink" at bounding box center [555, 147] width 56 height 14
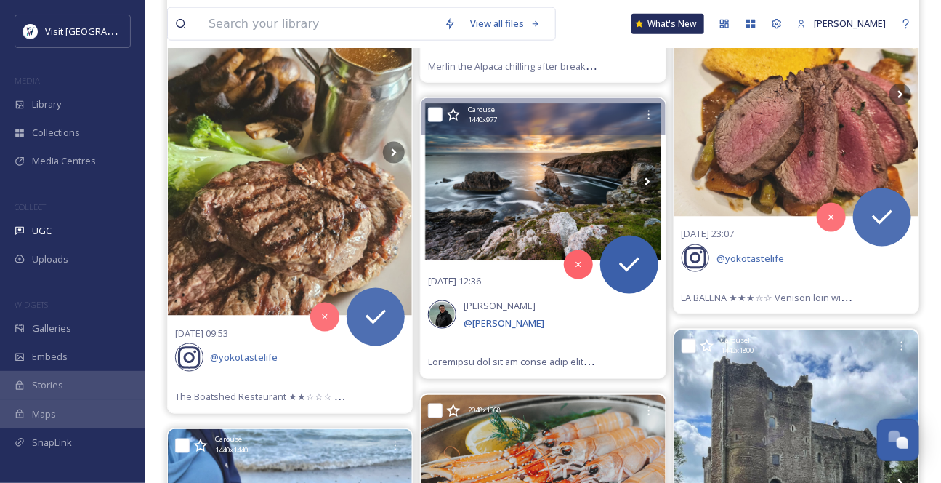
scroll to position [661, 0]
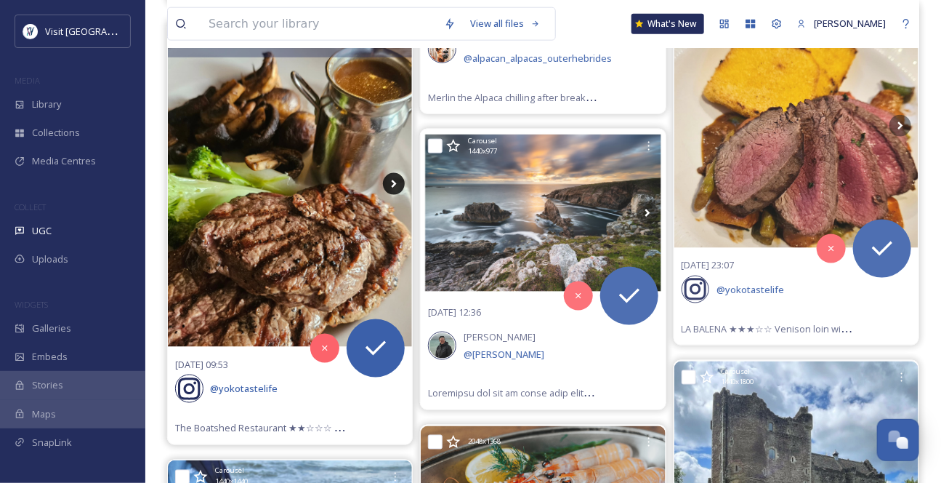
click at [391, 195] on icon at bounding box center [394, 184] width 22 height 22
click at [396, 195] on icon at bounding box center [394, 184] width 22 height 22
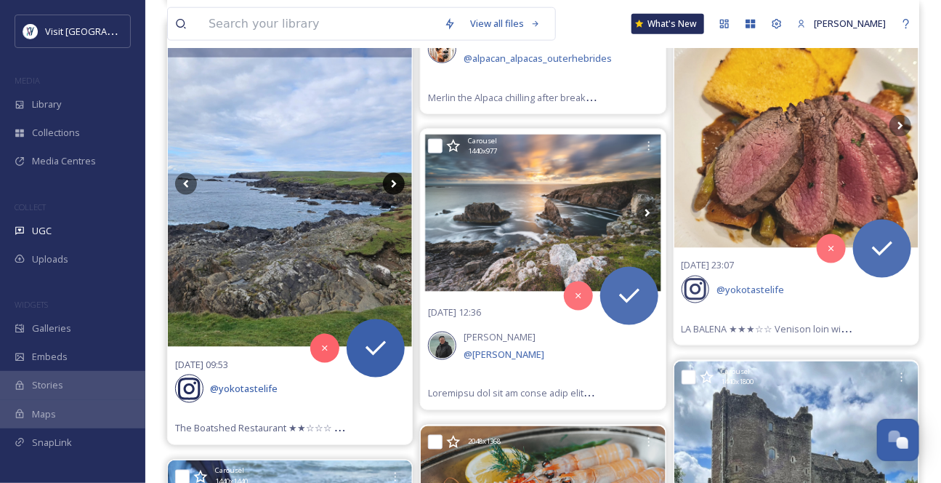
click at [396, 195] on icon at bounding box center [394, 184] width 22 height 22
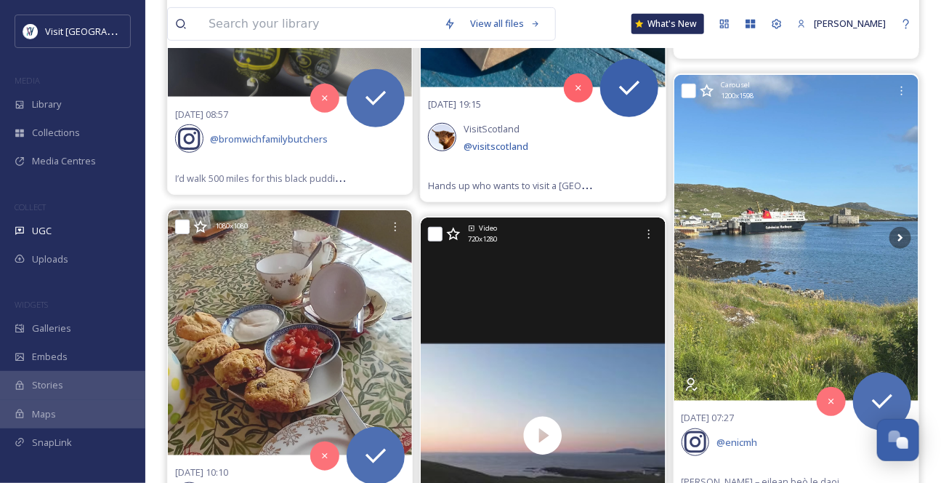
scroll to position [10639, 0]
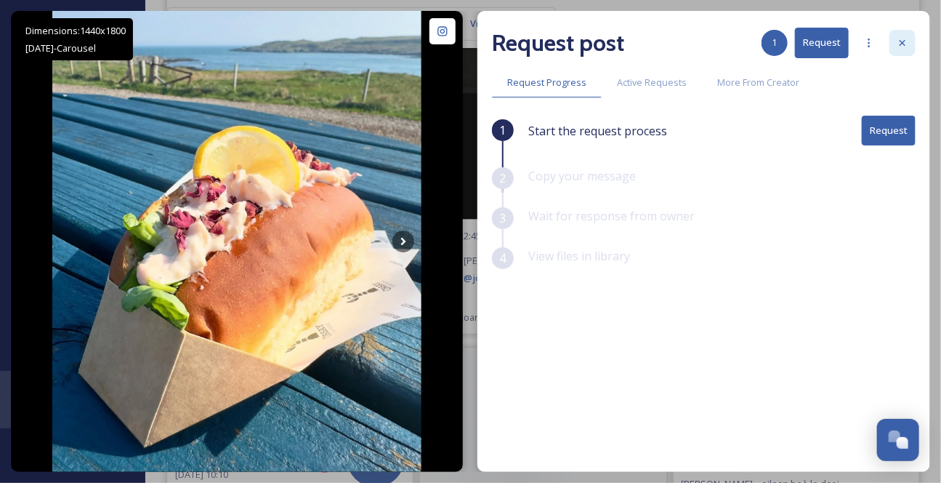
click at [901, 49] on icon at bounding box center [903, 43] width 12 height 12
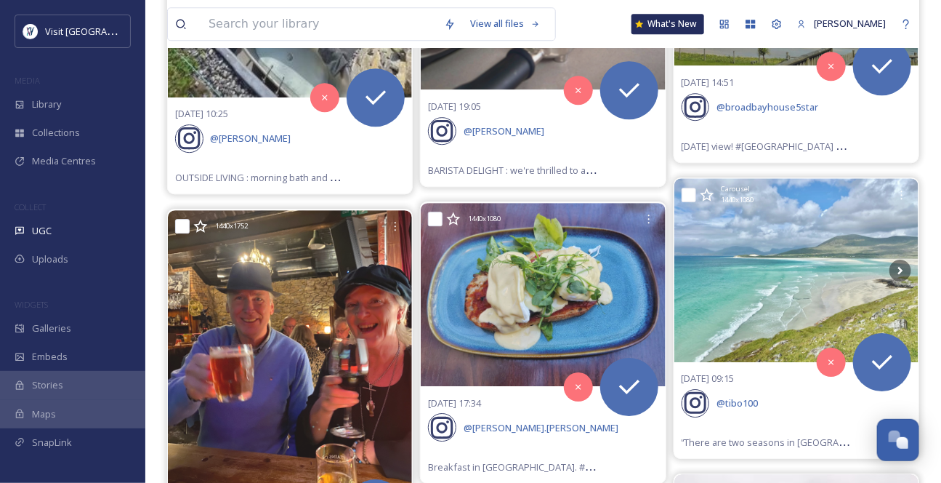
scroll to position [13811, 0]
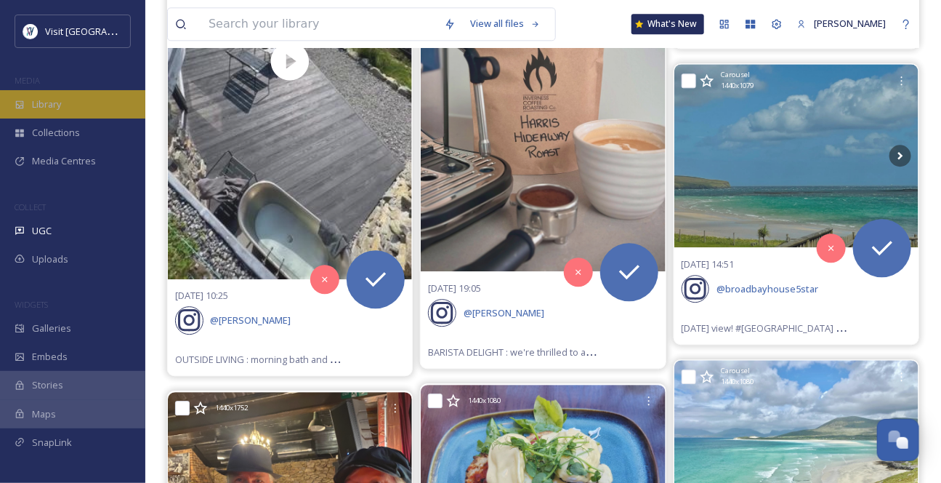
click at [61, 111] on span "Library" at bounding box center [46, 104] width 29 height 14
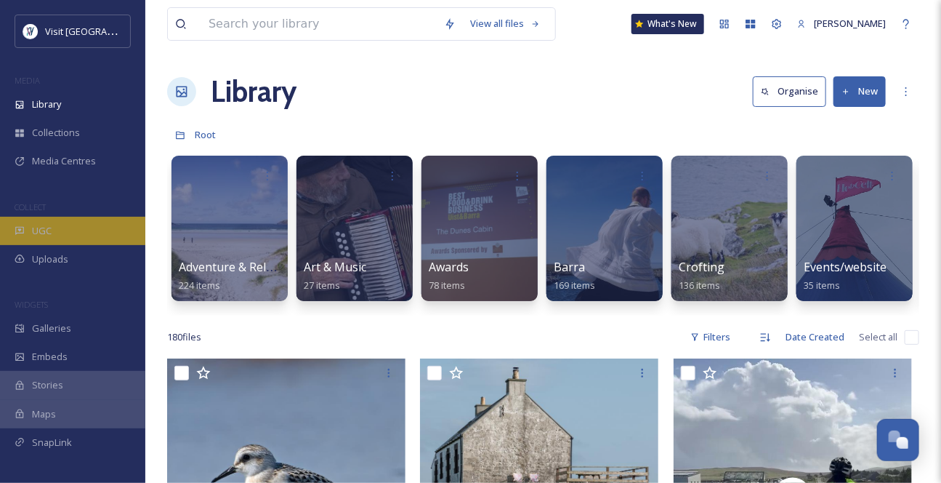
click at [61, 245] on div "UGC" at bounding box center [72, 231] width 145 height 28
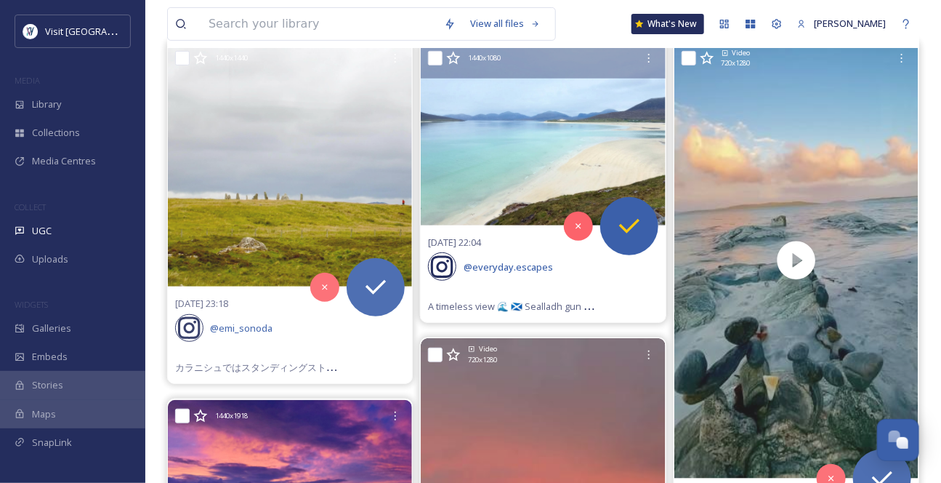
scroll to position [198, 0]
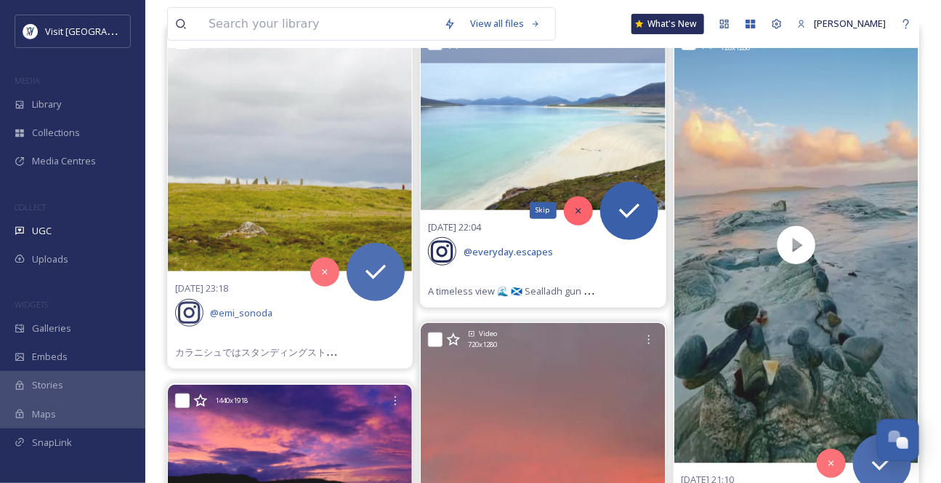
click at [576, 225] on div "Skip" at bounding box center [578, 210] width 29 height 29
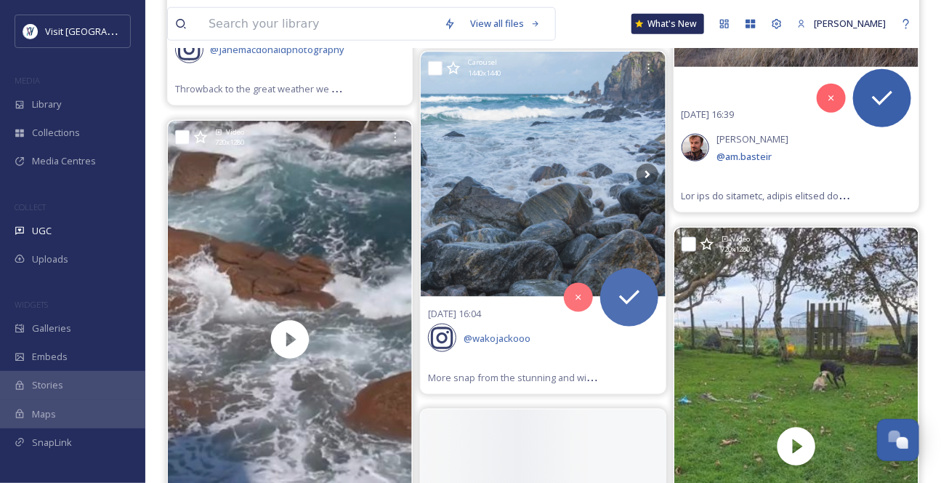
scroll to position [2643, 0]
